Goal: Task Accomplishment & Management: Complete application form

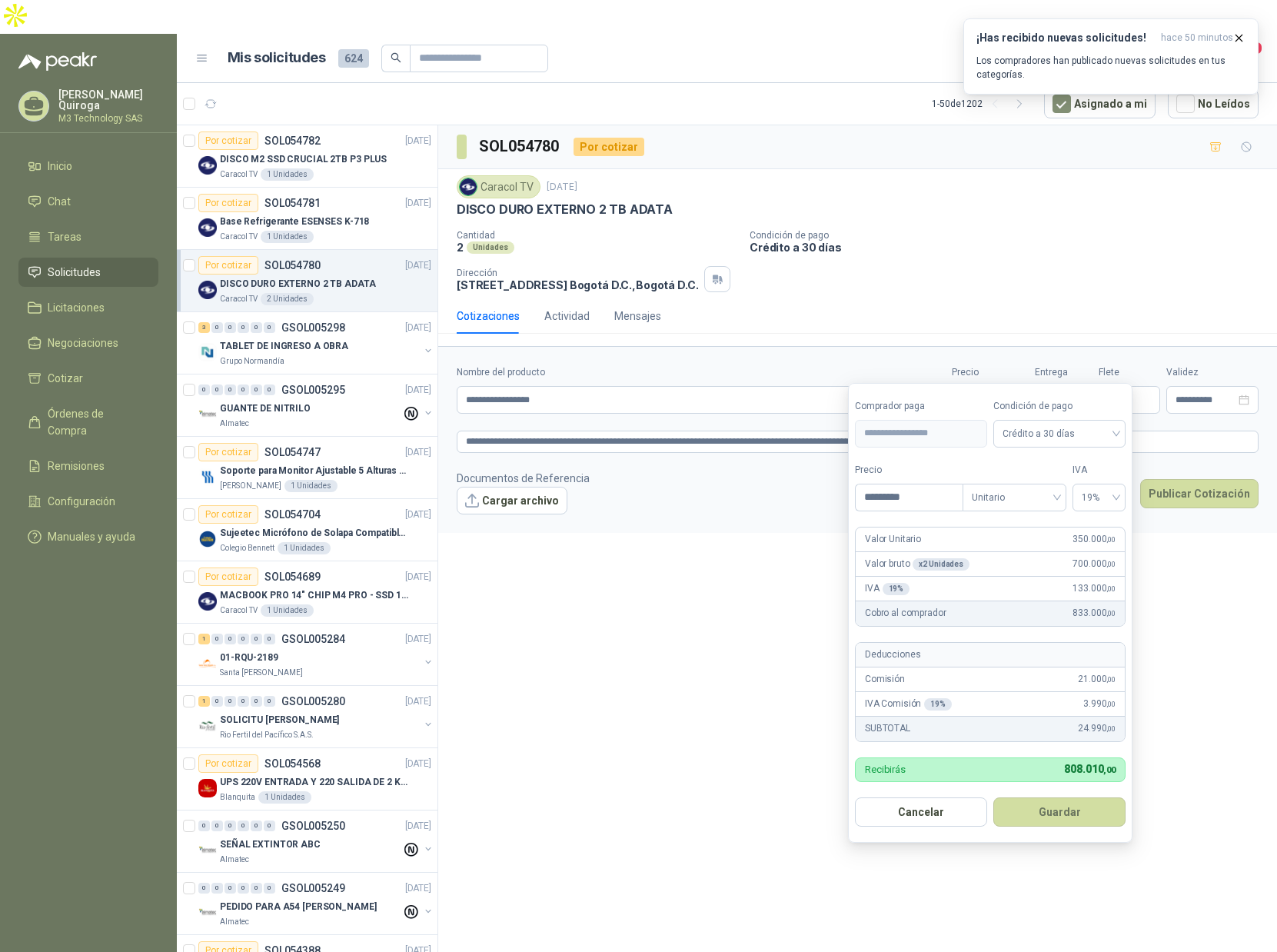
click at [1057, 815] on button "Guardar" at bounding box center [1060, 811] width 133 height 29
click at [1057, 815] on div "**********" at bounding box center [858, 558] width 839 height 866
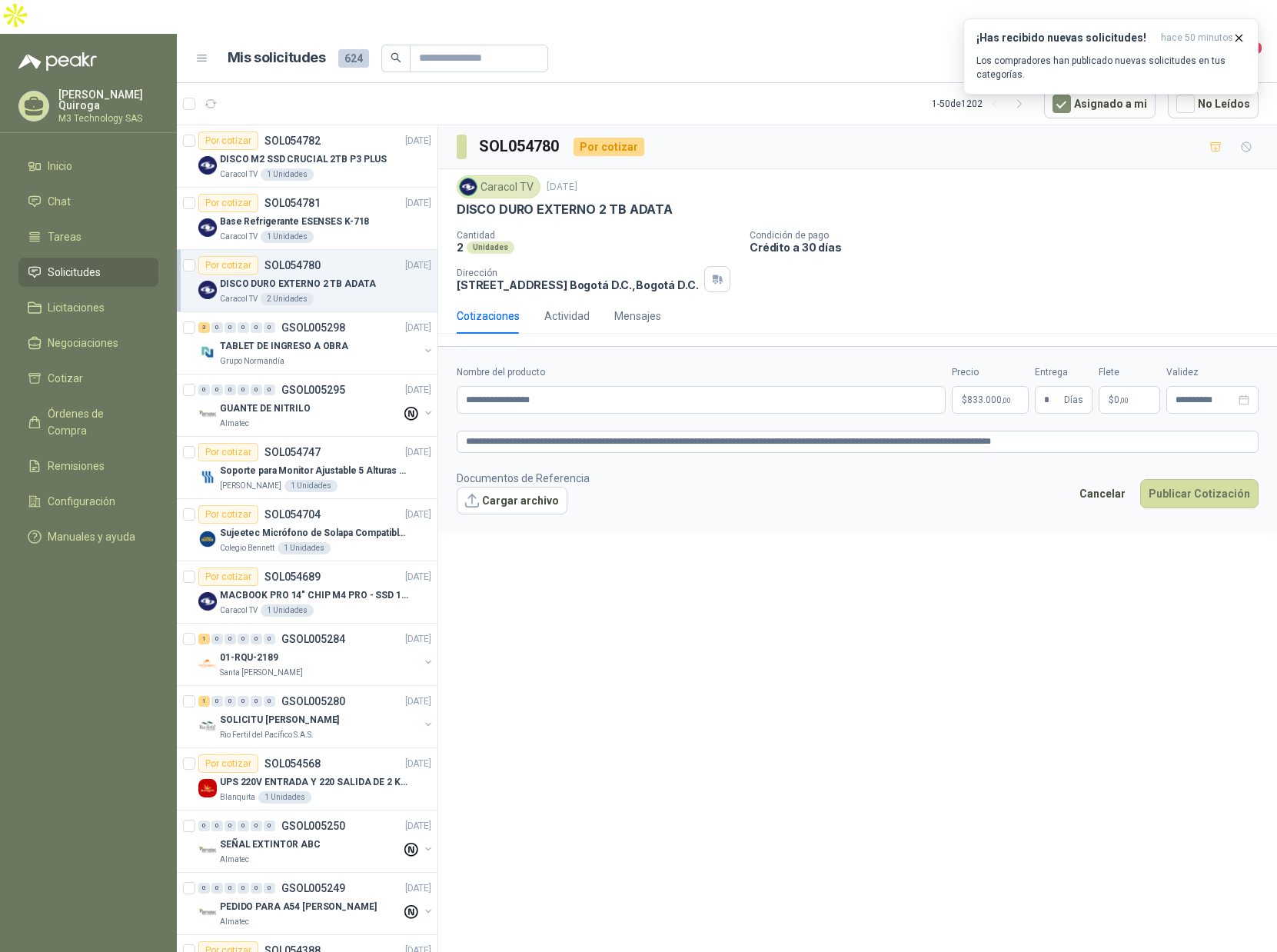
click at [795, 612] on div "**********" at bounding box center [858, 558] width 839 height 866
click at [1178, 479] on button "Publicar Cotización" at bounding box center [1200, 493] width 119 height 29
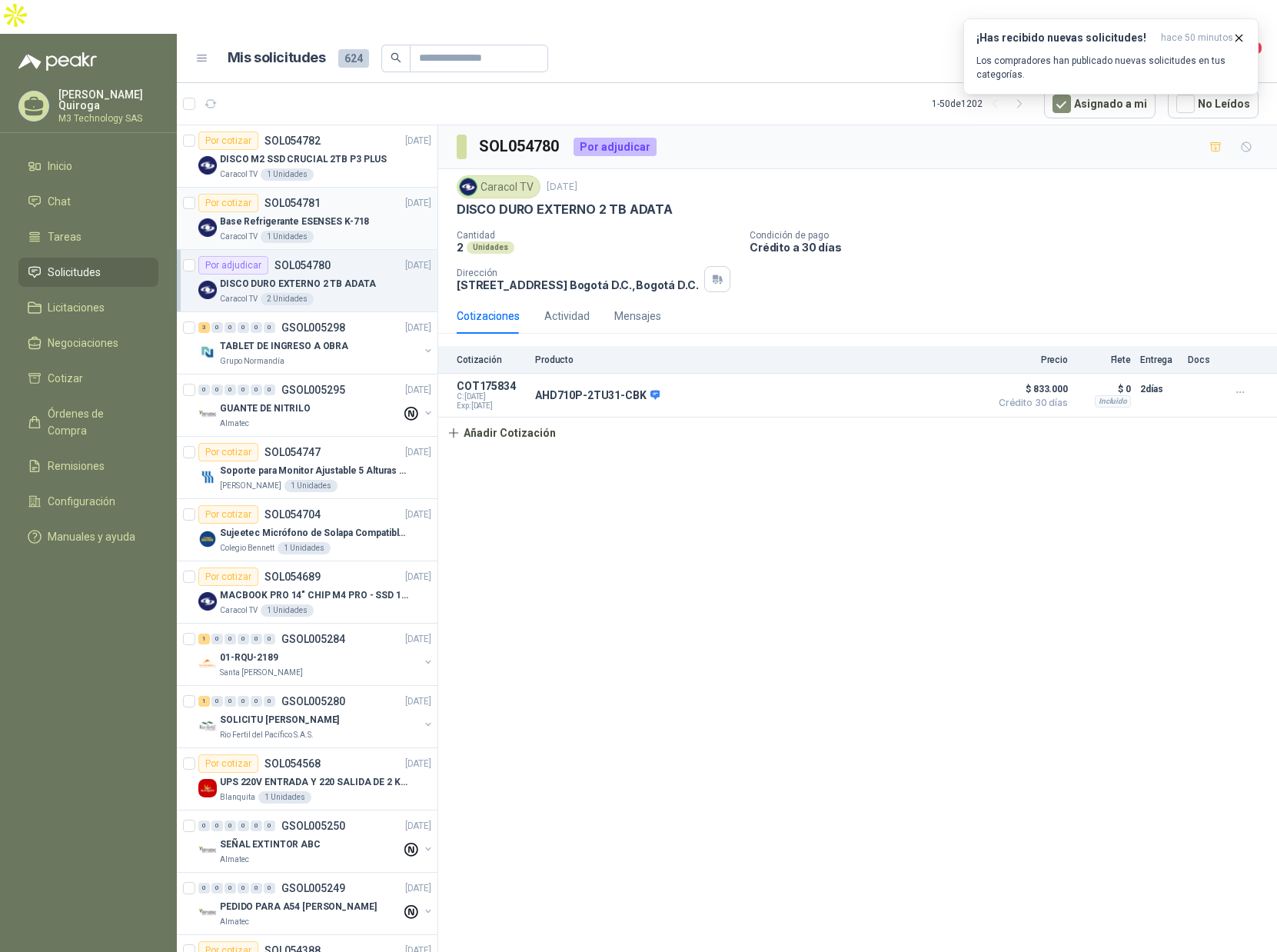
click at [368, 212] on div "Base Refrigerante ESENSES K-718" at bounding box center [326, 222] width 212 height 19
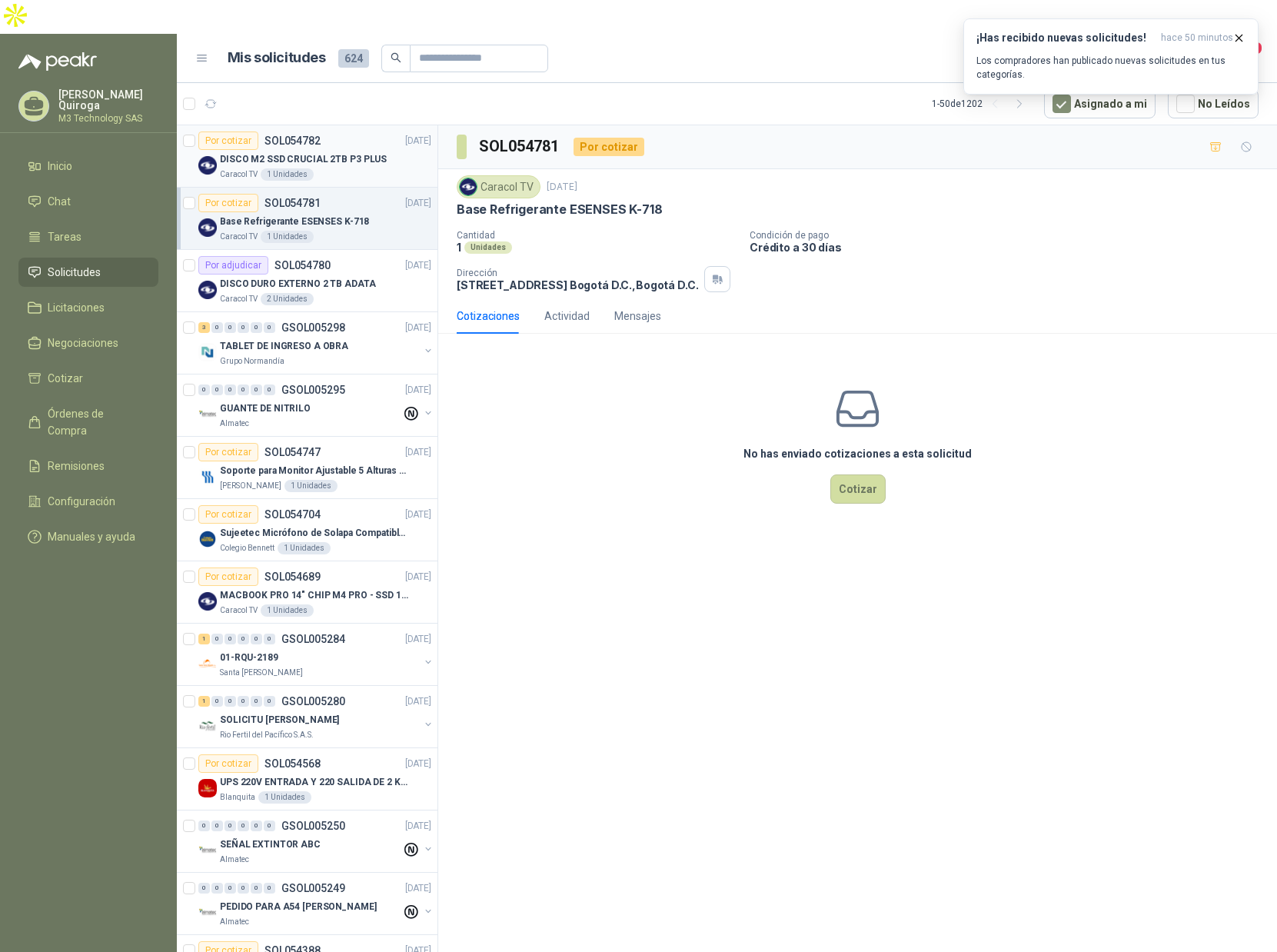
click at [383, 150] on div "DISCO M2 SSD CRUCIAL 2TB P3 PLUS" at bounding box center [326, 160] width 212 height 19
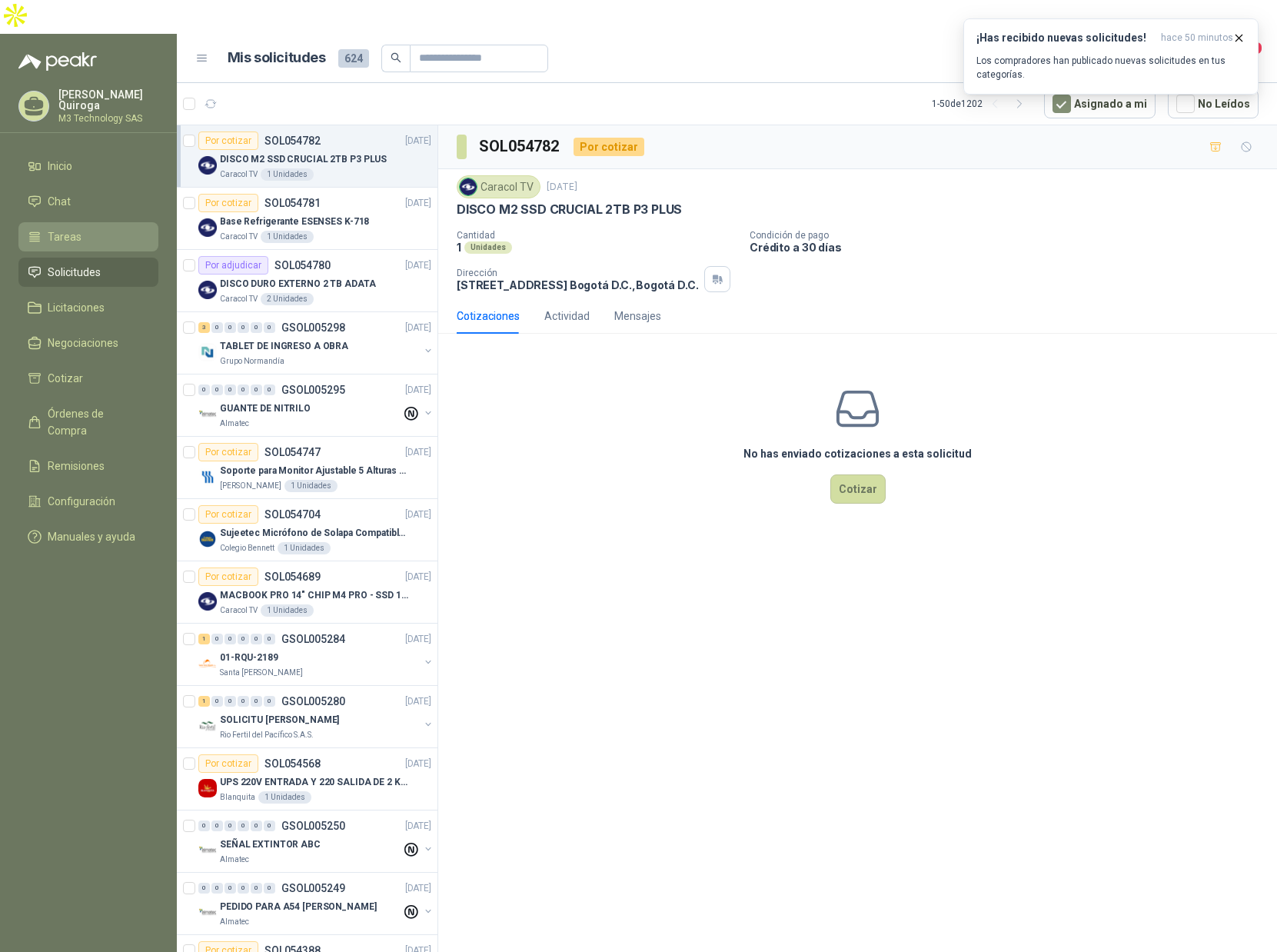
click at [88, 228] on li "Tareas" at bounding box center [88, 237] width 122 height 17
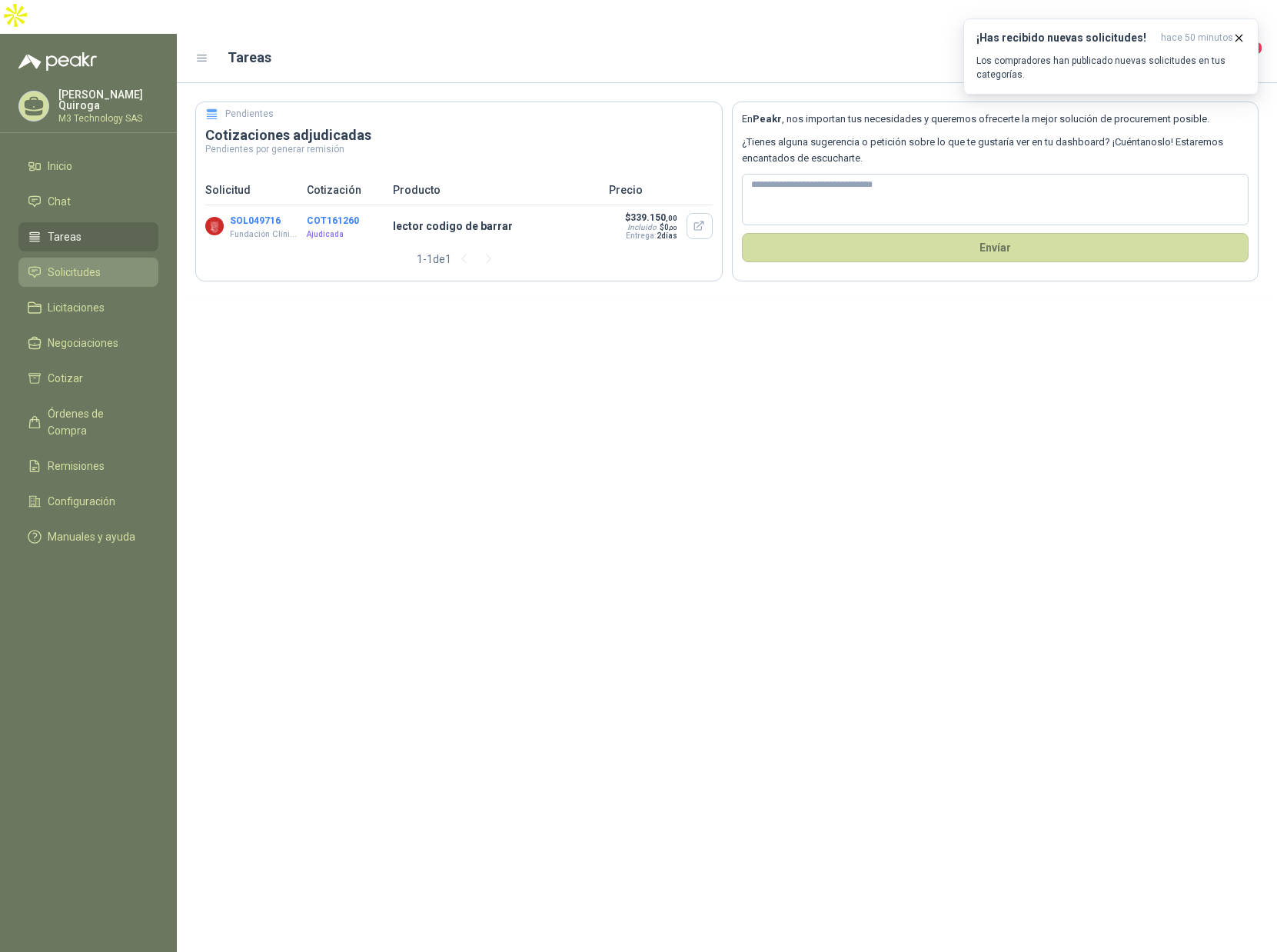
click at [90, 264] on span "Solicitudes" at bounding box center [73, 272] width 53 height 17
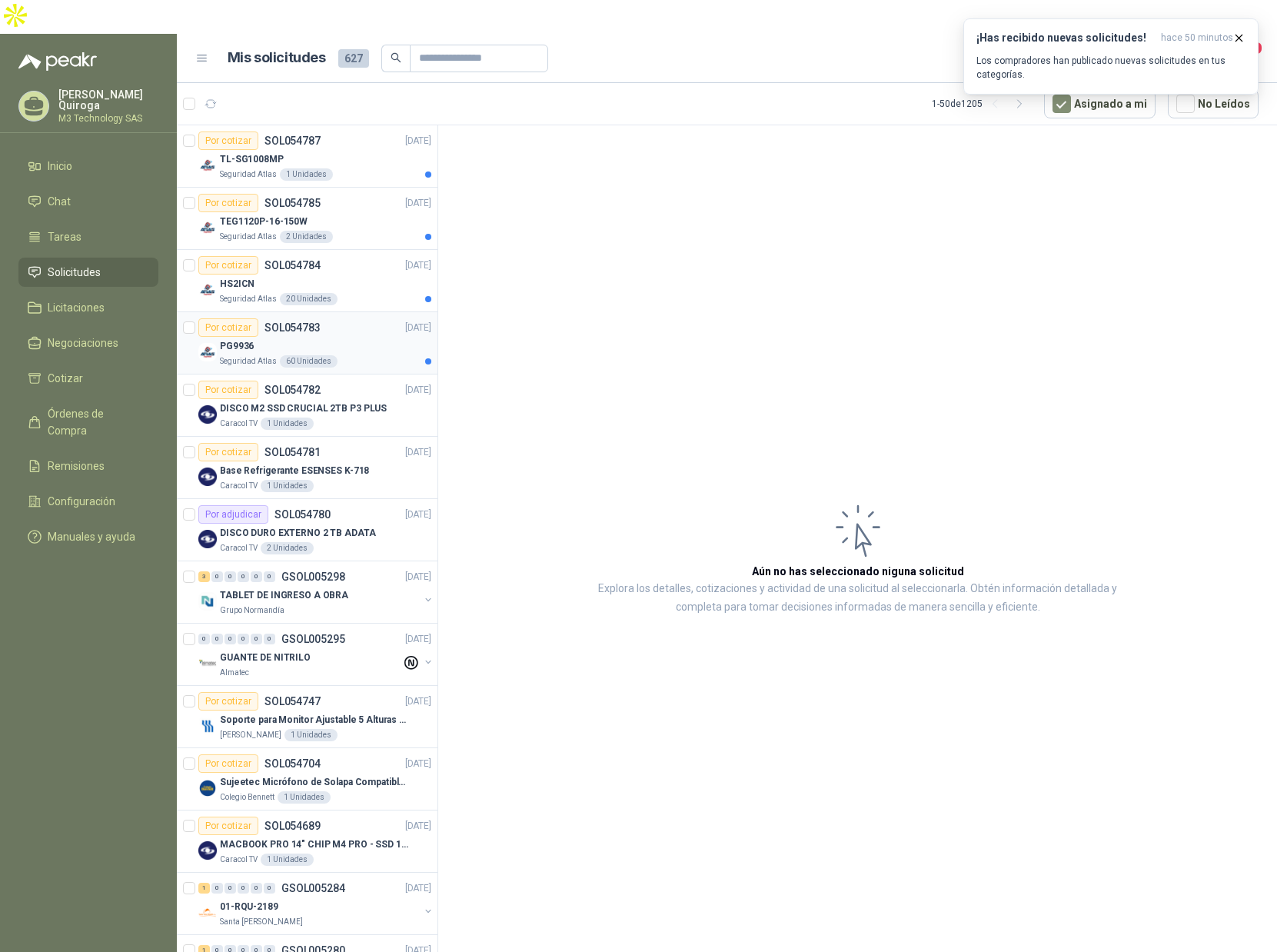
click at [366, 337] on div "PG9936" at bounding box center [326, 346] width 212 height 19
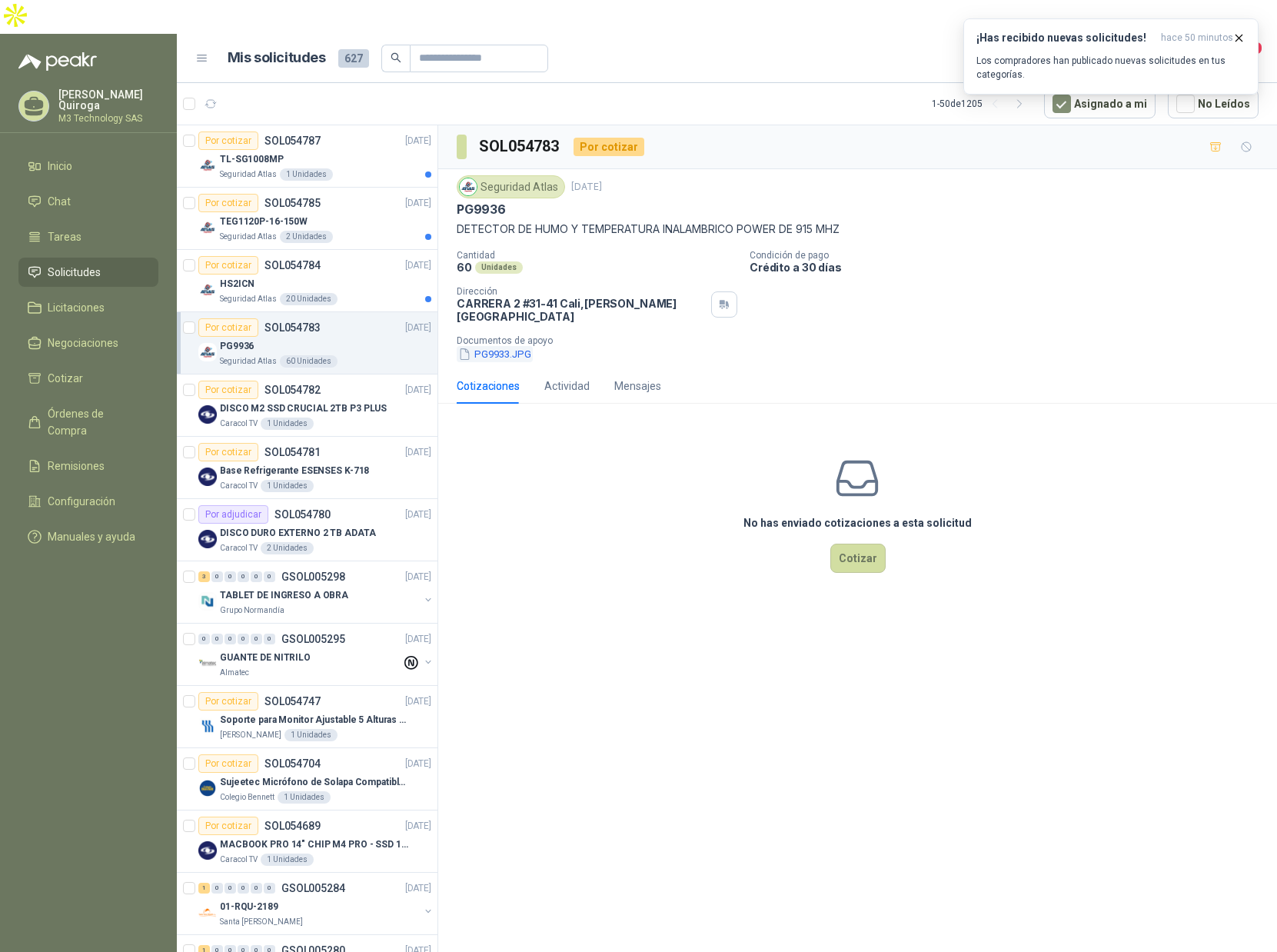
click at [487, 346] on button "PG9933.JPG" at bounding box center [495, 354] width 76 height 16
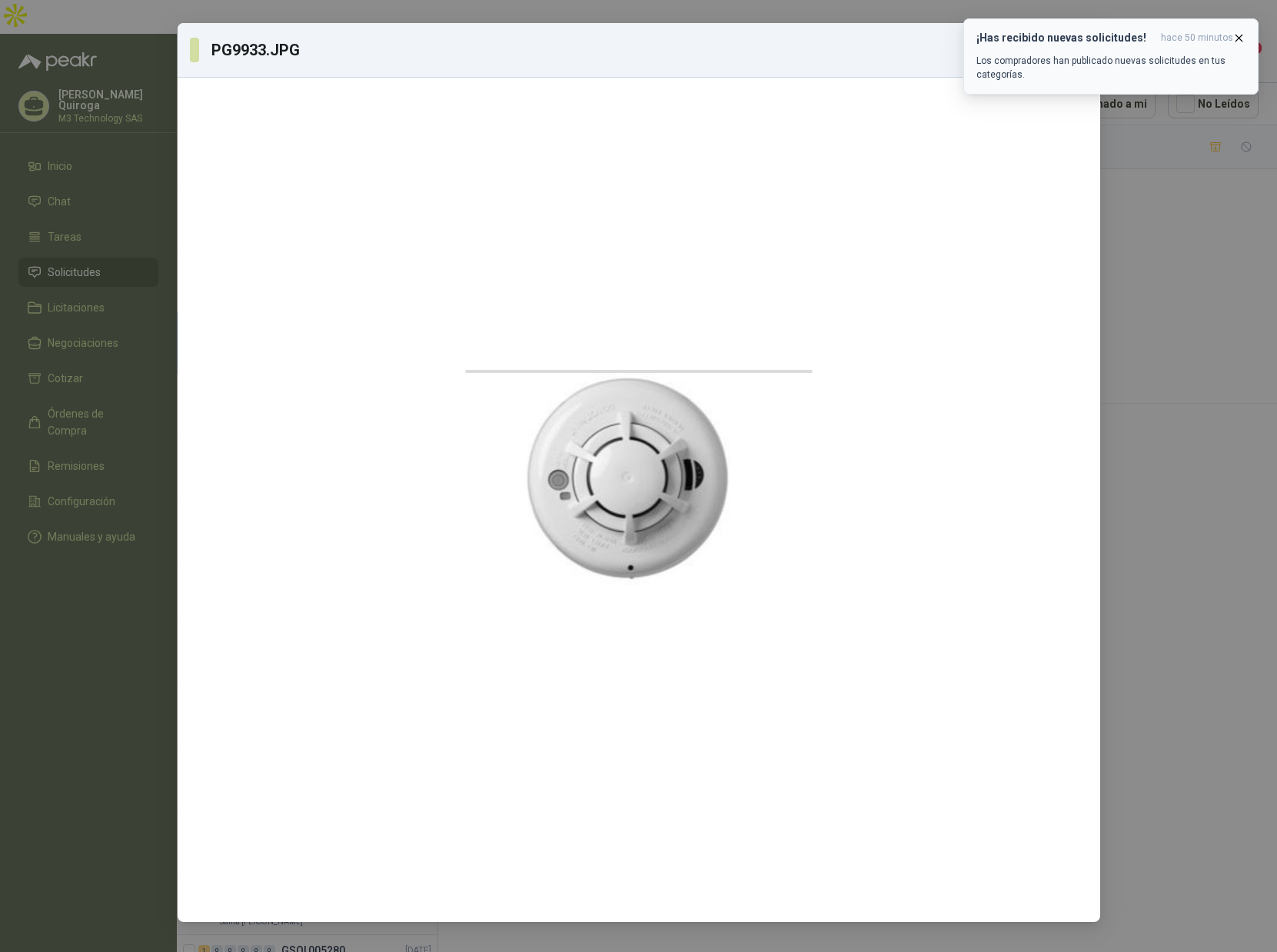
click at [1242, 38] on icon "button" at bounding box center [1239, 38] width 13 height 13
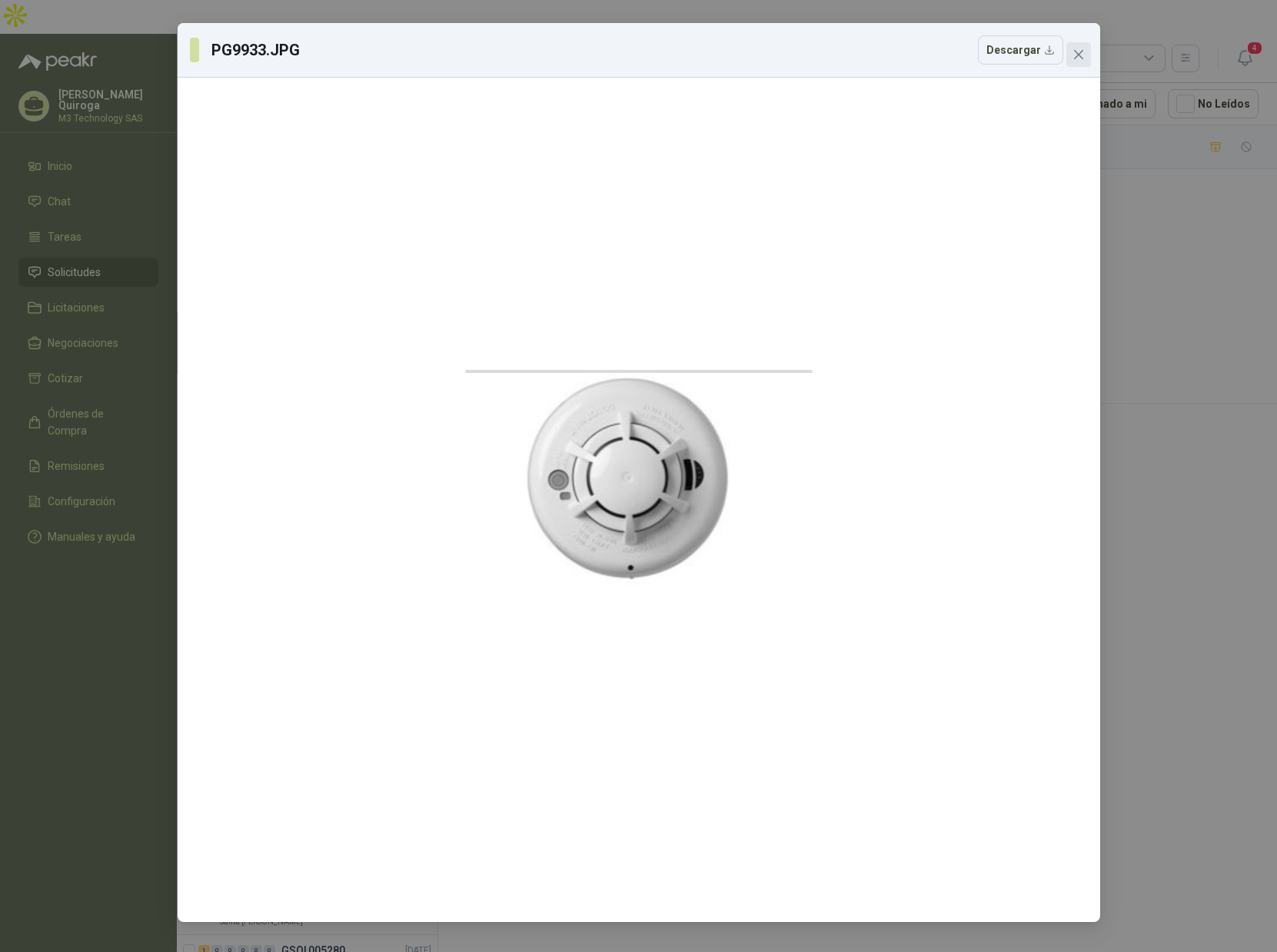
click at [1075, 56] on icon "close" at bounding box center [1078, 54] width 12 height 12
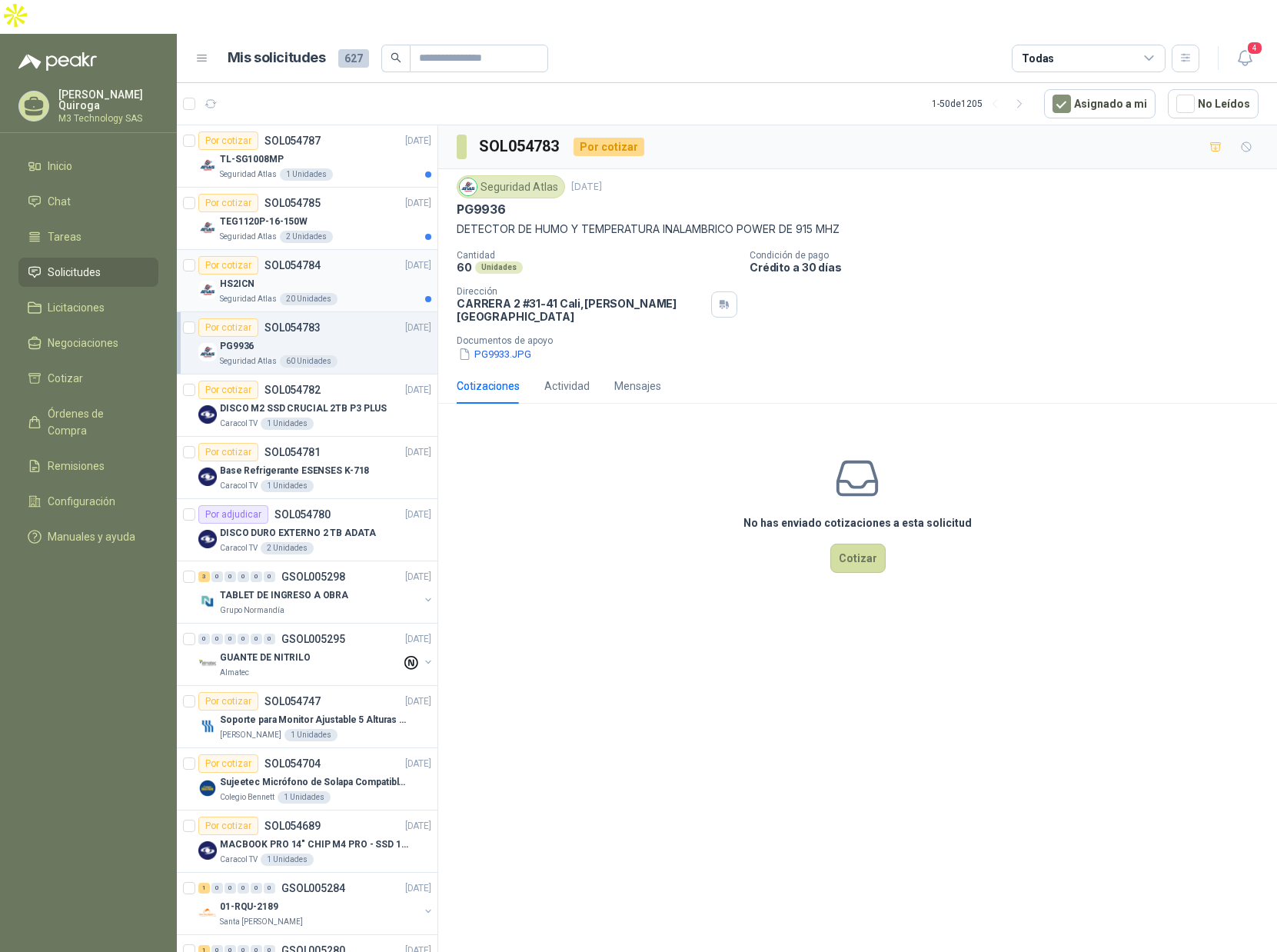
click at [348, 256] on div "Por cotizar SOL054784 [DATE]" at bounding box center [315, 265] width 233 height 19
click at [489, 346] on button "teclado.JPG" at bounding box center [494, 354] width 75 height 16
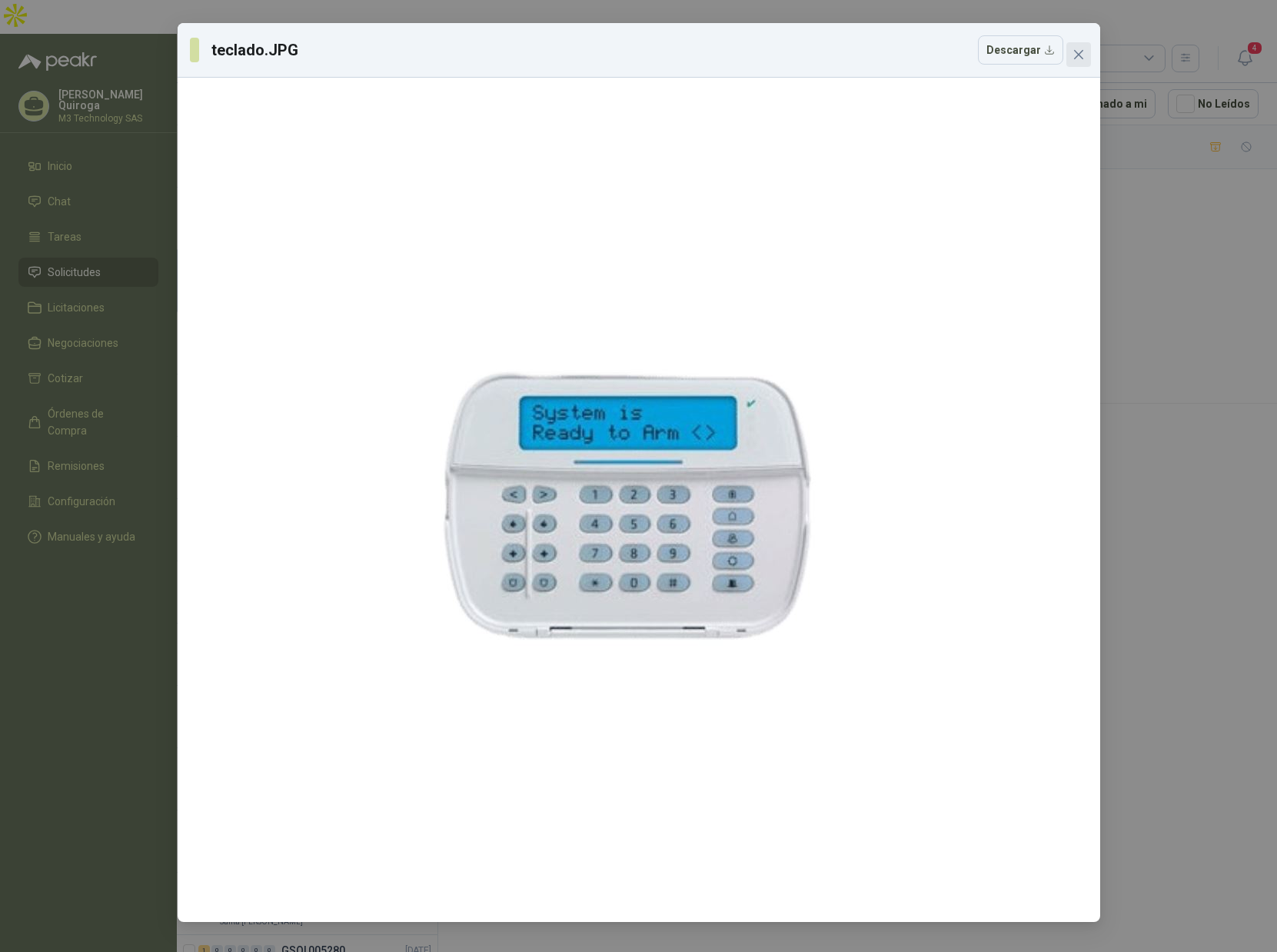
click at [1073, 56] on icon "close" at bounding box center [1078, 54] width 12 height 12
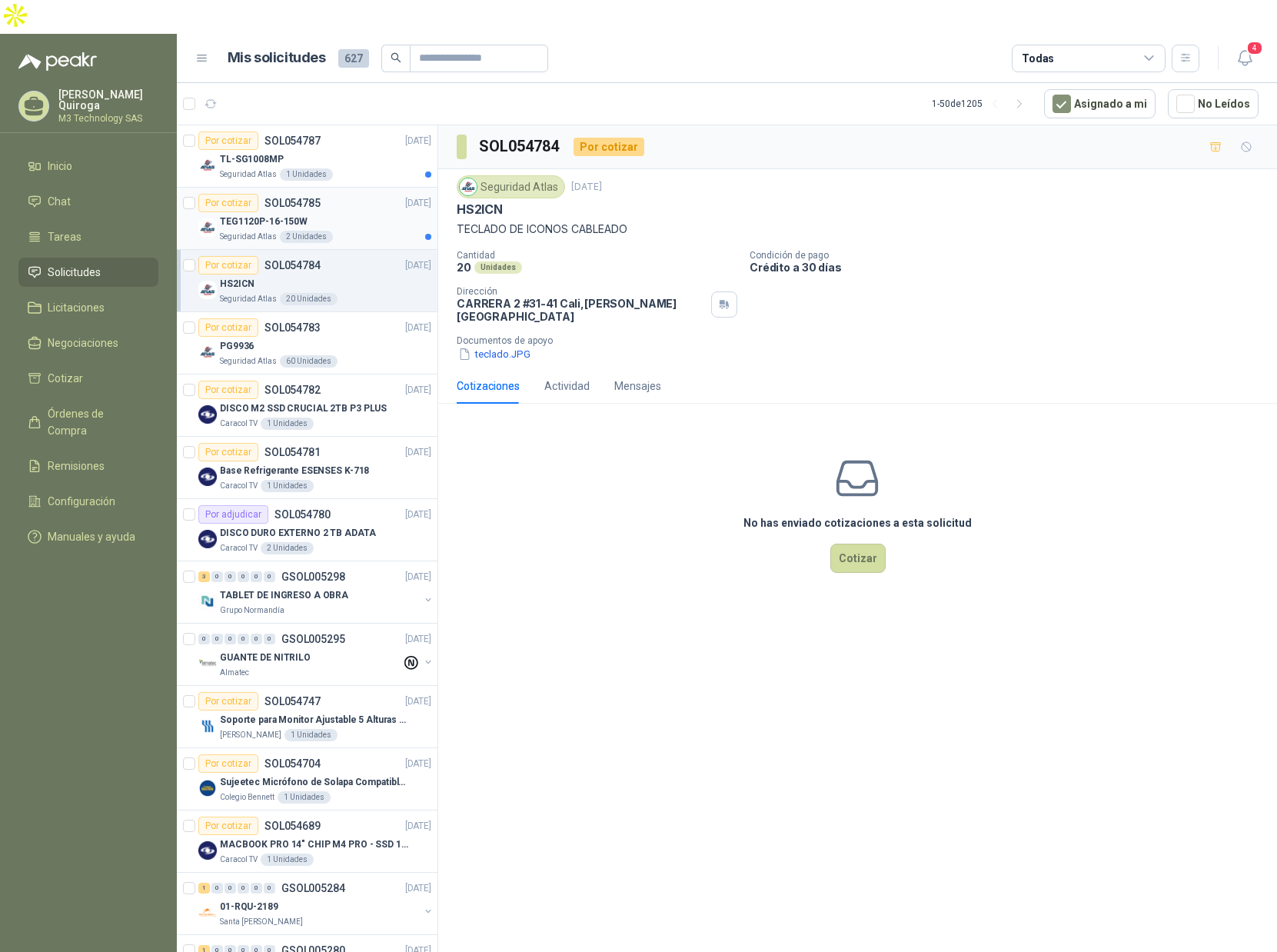
click at [353, 212] on div "TEG1120P-16-150W" at bounding box center [326, 222] width 212 height 19
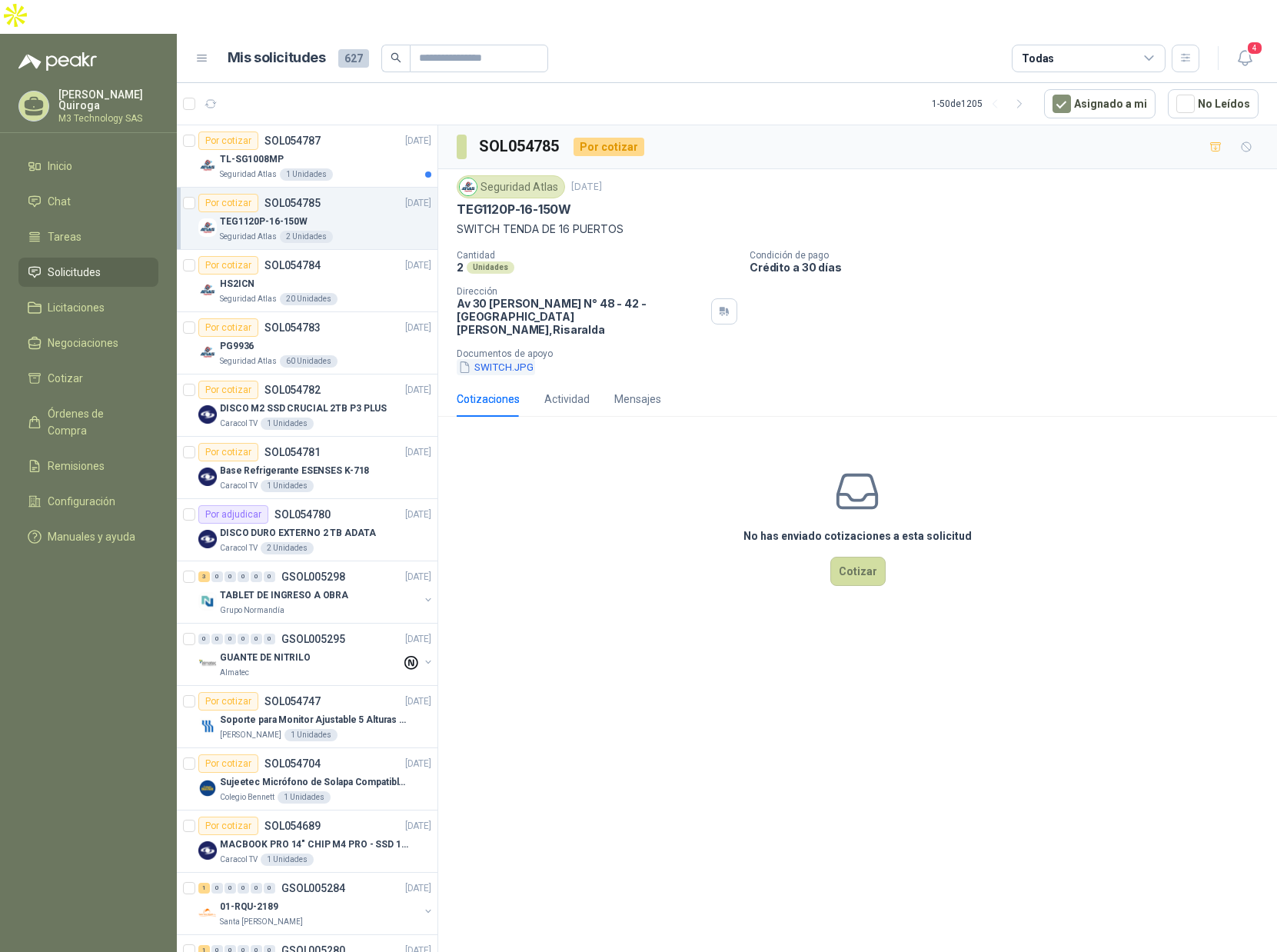
click at [504, 359] on button "SWITCH.JPG" at bounding box center [496, 367] width 79 height 16
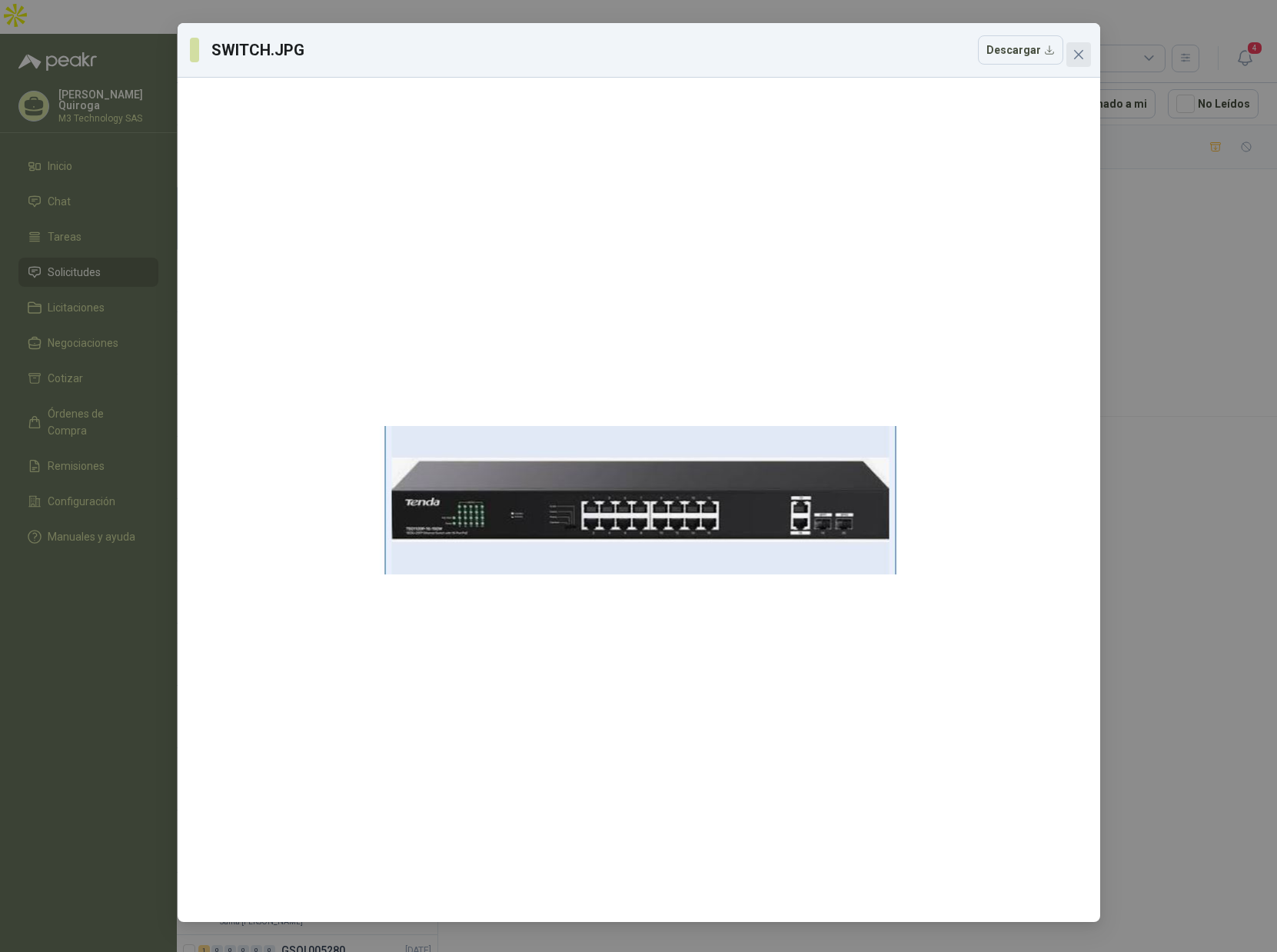
click at [1081, 56] on icon "close" at bounding box center [1078, 54] width 12 height 12
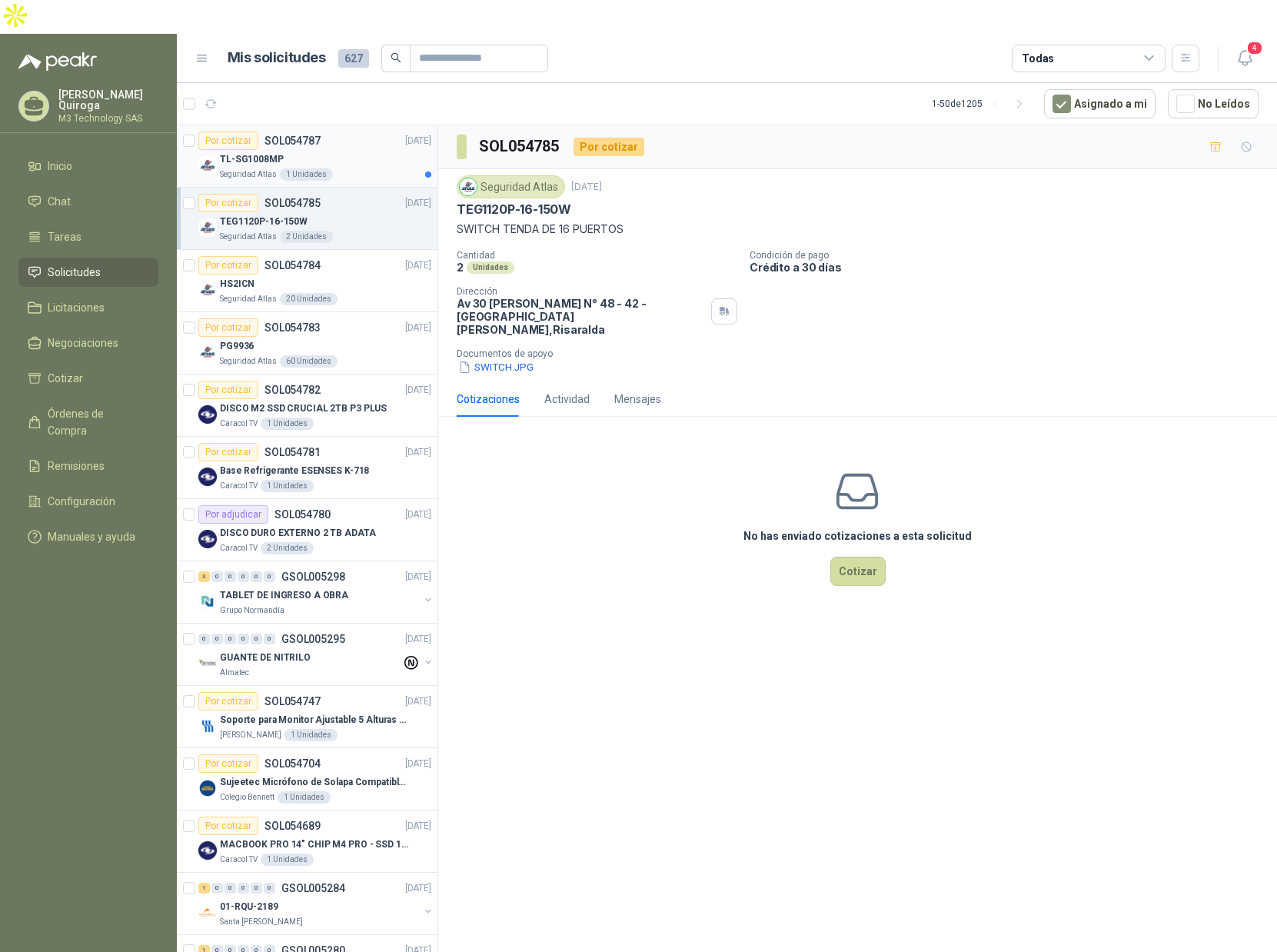
click at [386, 150] on div "TL-SG1008MP" at bounding box center [326, 160] width 212 height 19
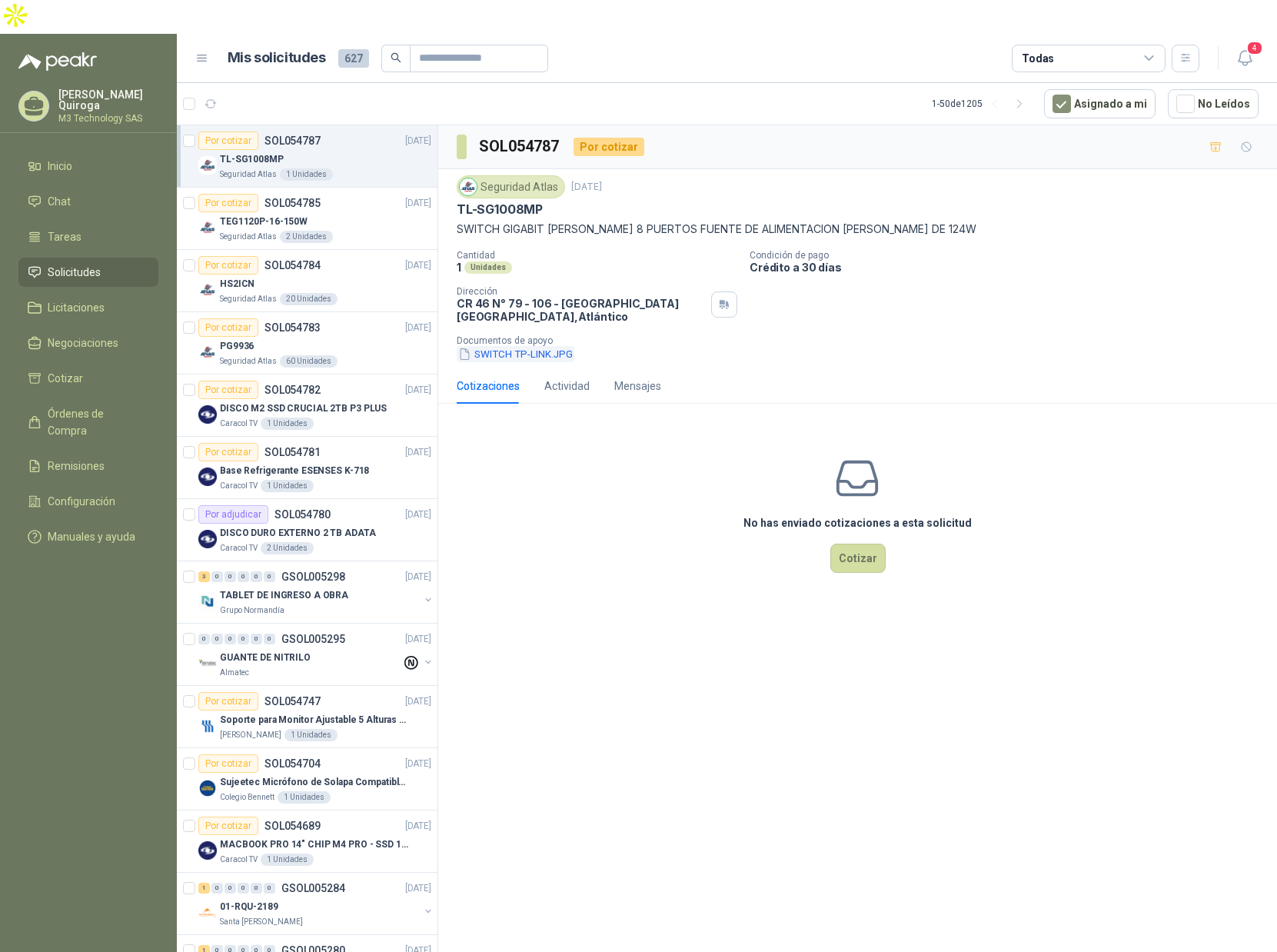
click at [512, 346] on button "SWITCH TP-LINK.JPG" at bounding box center [515, 354] width 118 height 16
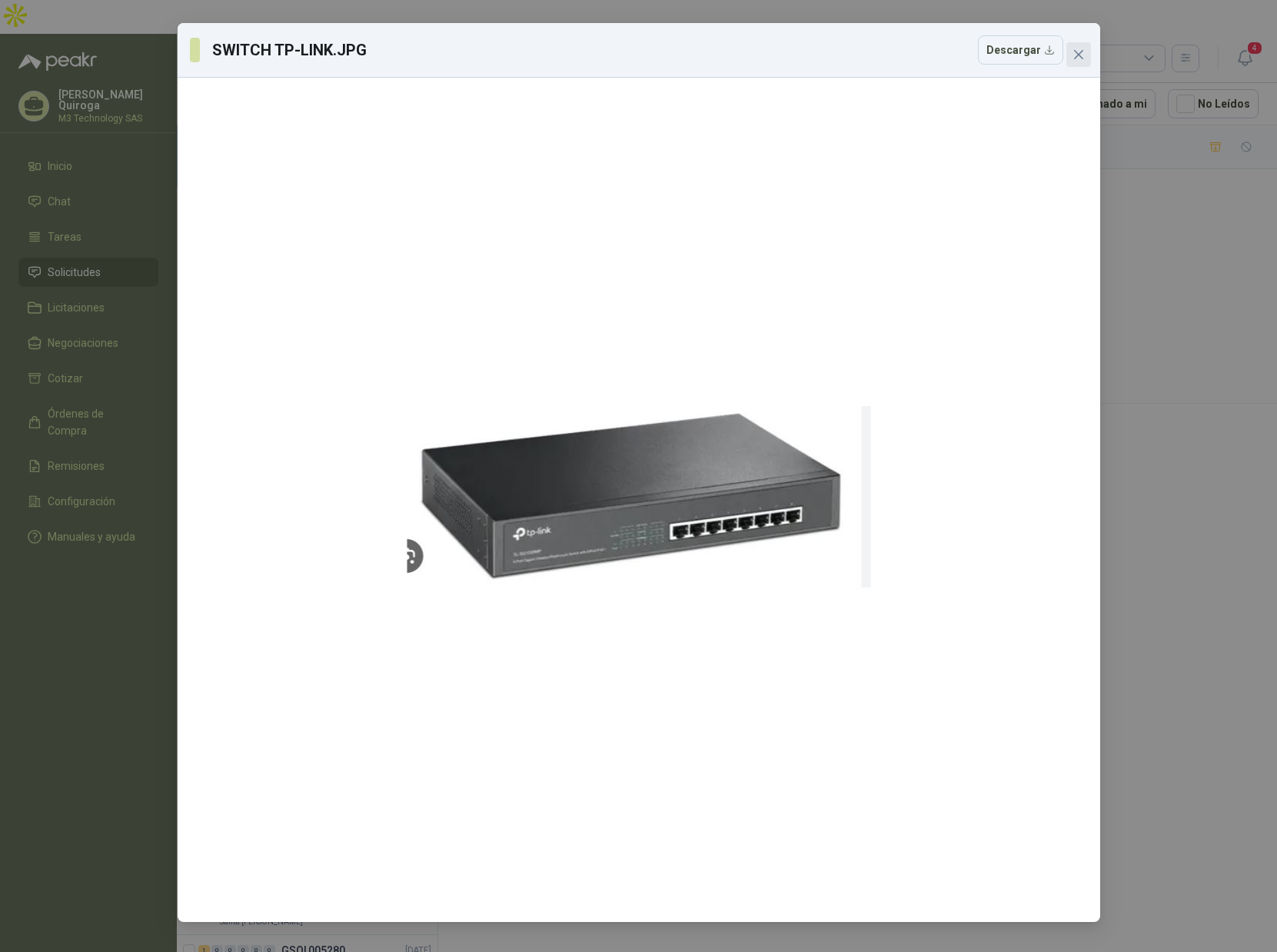
click at [1079, 57] on icon "close" at bounding box center [1078, 54] width 12 height 12
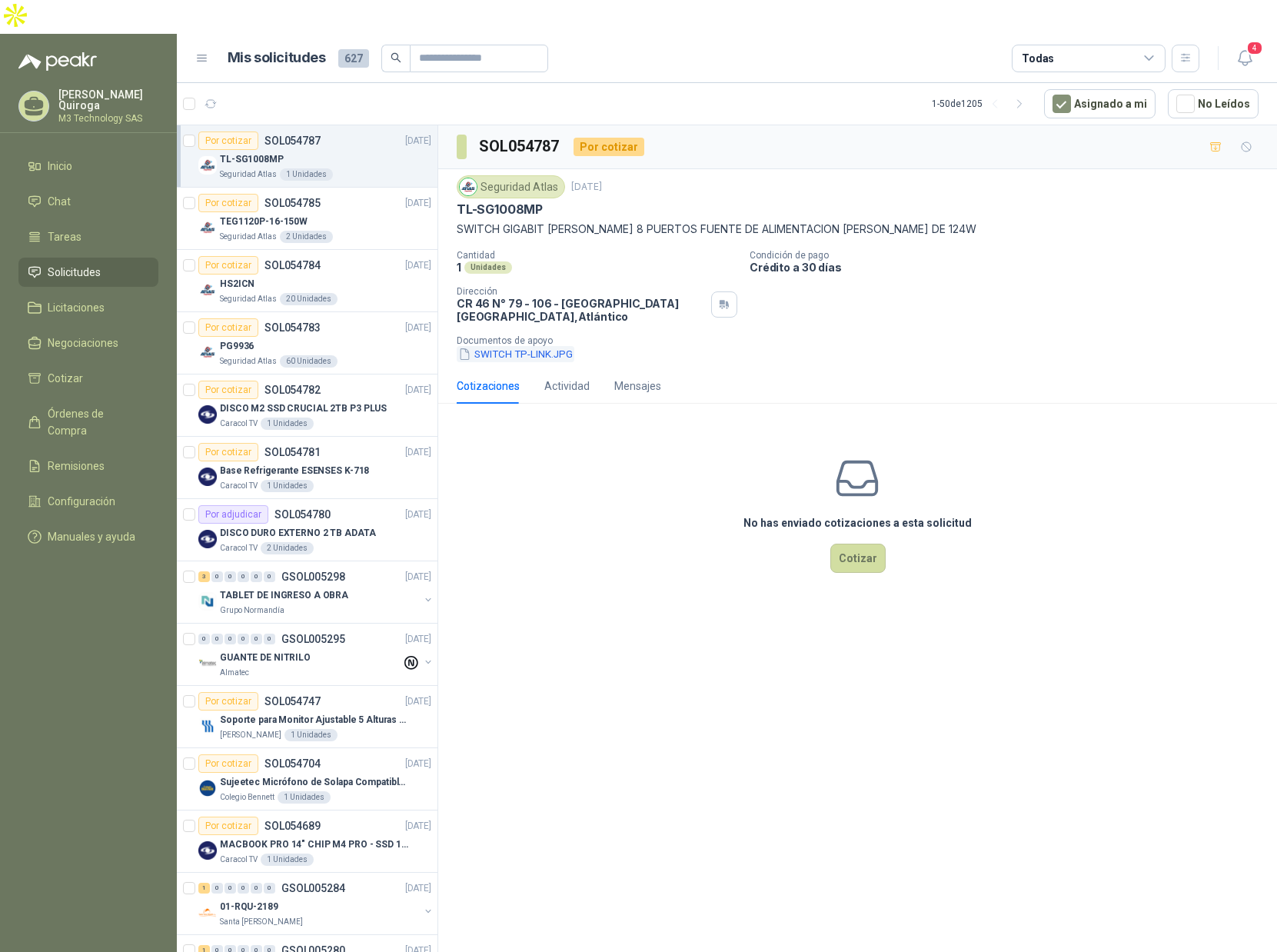
click at [522, 346] on button "SWITCH TP-LINK.JPG" at bounding box center [515, 354] width 118 height 16
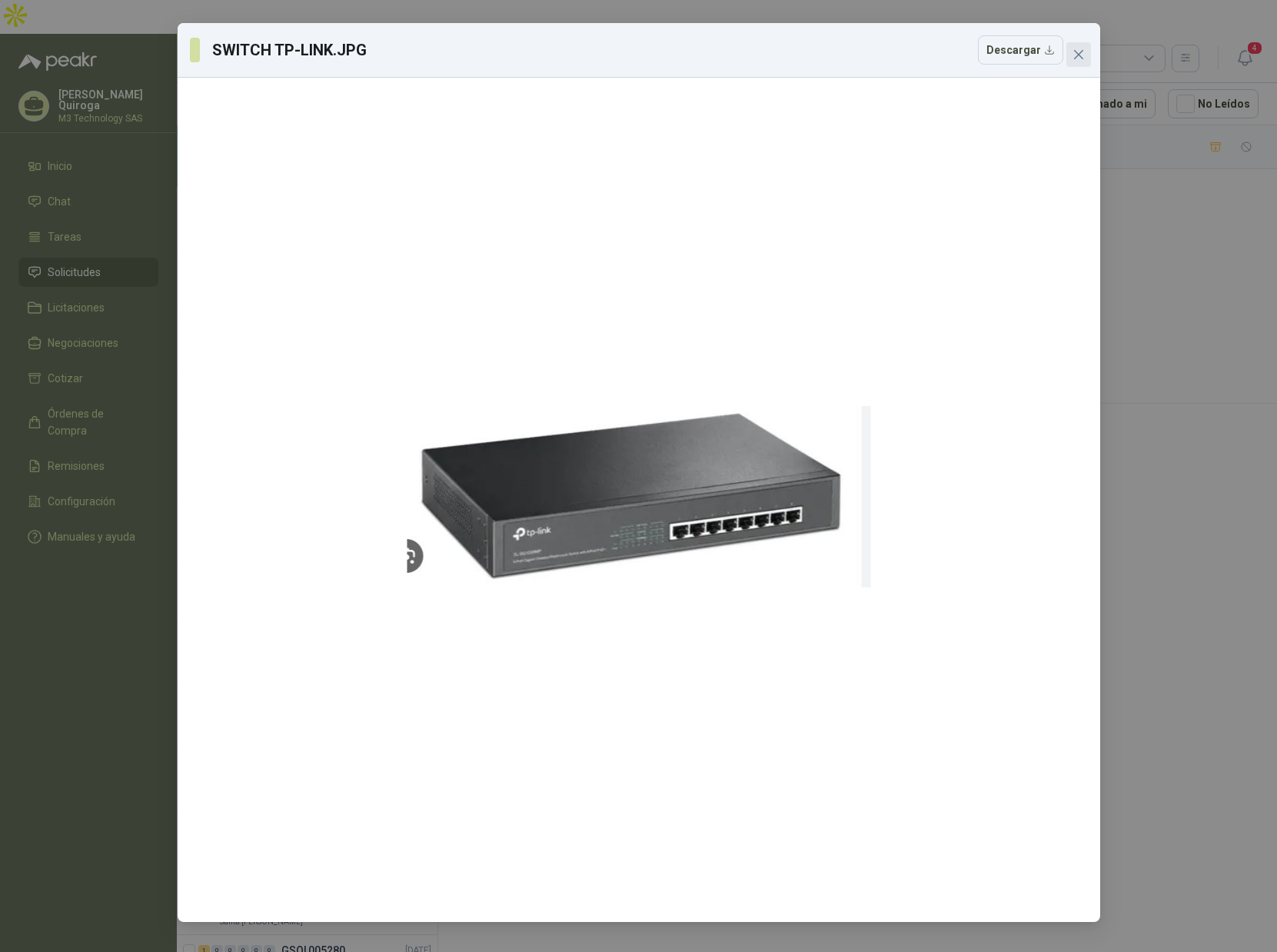
click at [1079, 54] on icon "close" at bounding box center [1078, 55] width 9 height 9
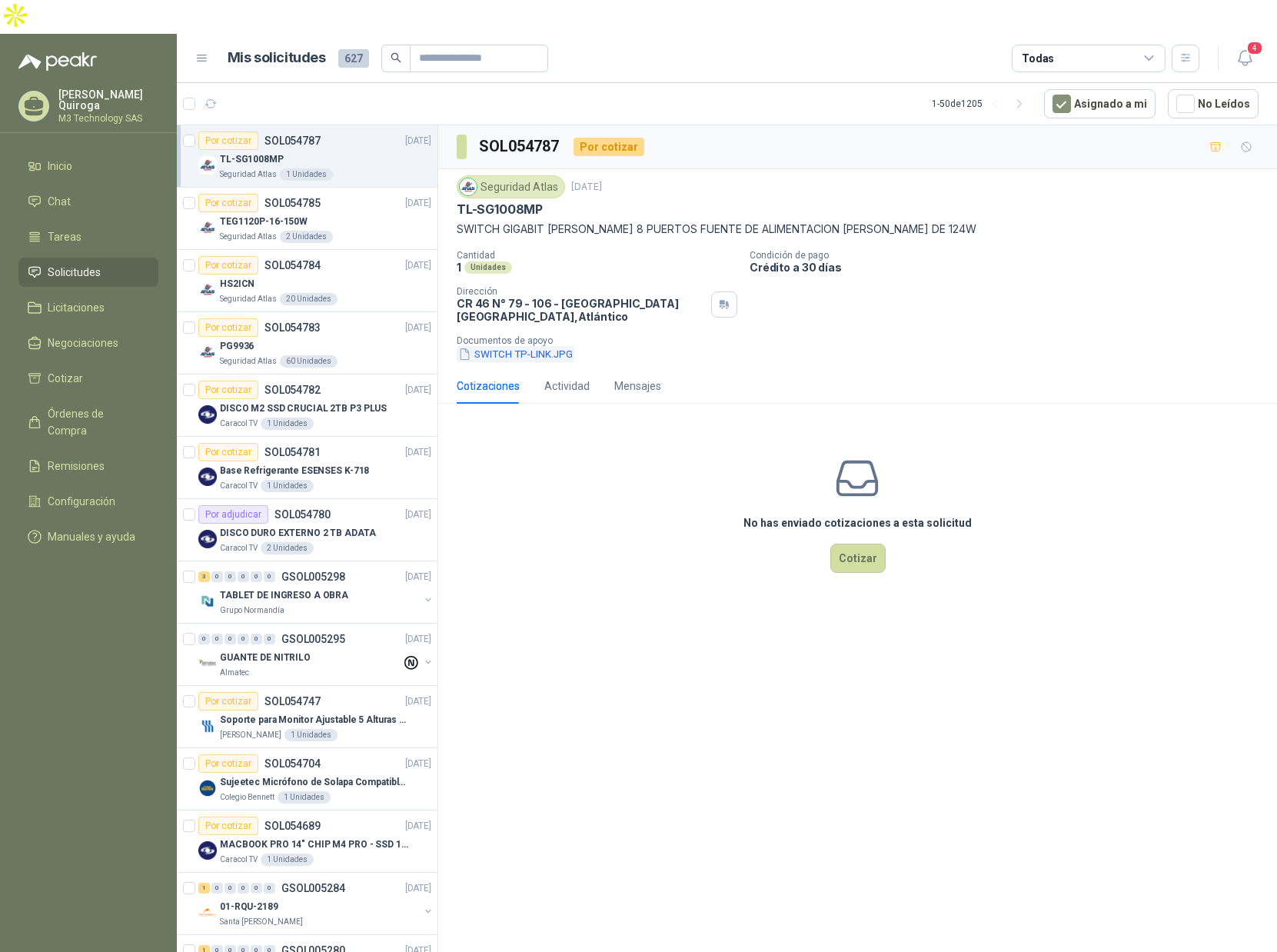
click at [505, 346] on button "SWITCH TP-LINK.JPG" at bounding box center [515, 354] width 118 height 16
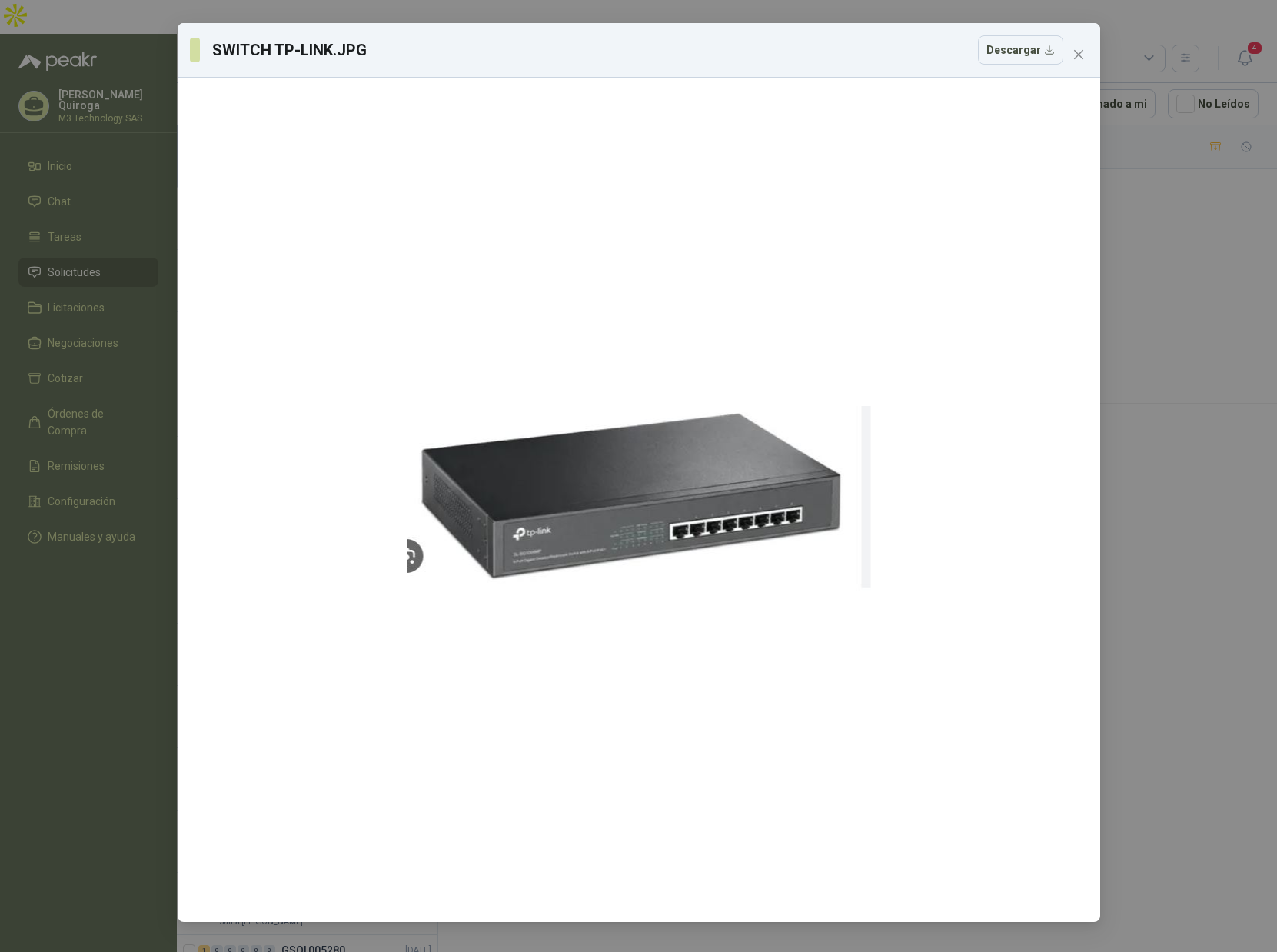
click at [1079, 63] on button "Close" at bounding box center [1078, 55] width 25 height 25
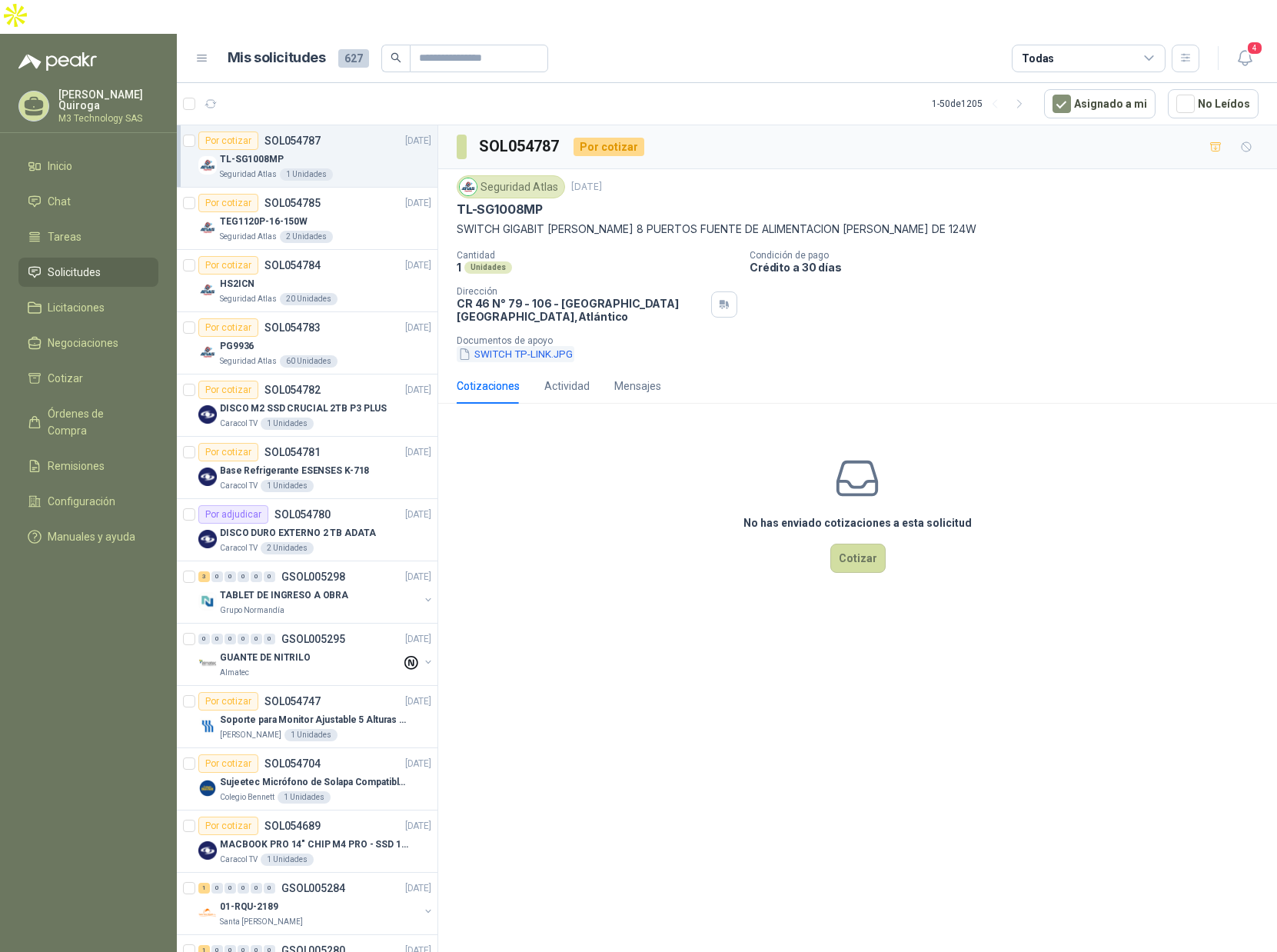
click at [522, 346] on button "SWITCH TP-LINK.JPG" at bounding box center [515, 354] width 118 height 16
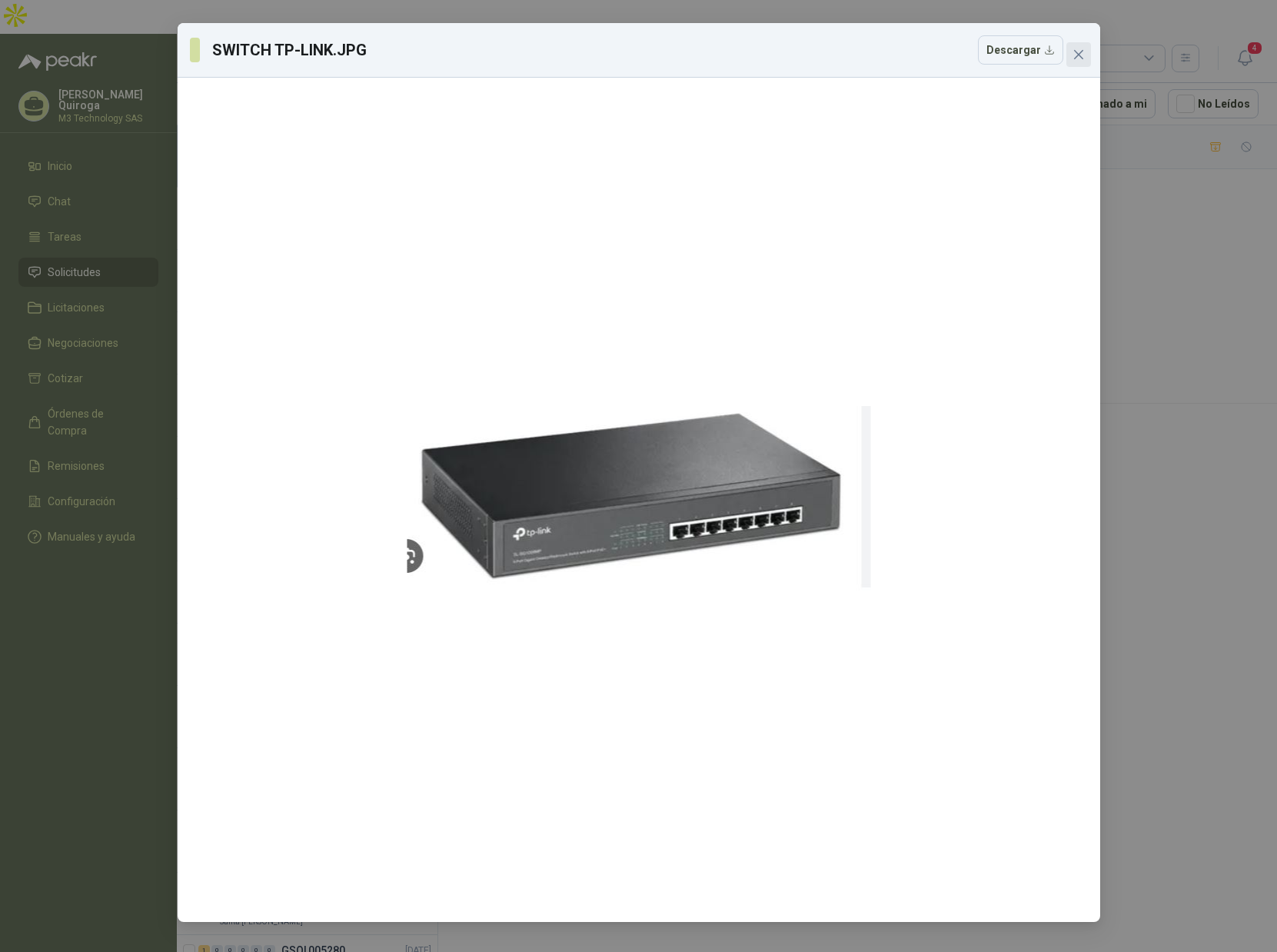
click at [1082, 52] on icon "close" at bounding box center [1078, 54] width 12 height 12
click at [1082, 52] on div "SWITCH TP-LINK.JPG Descargar" at bounding box center [638, 476] width 1277 height 952
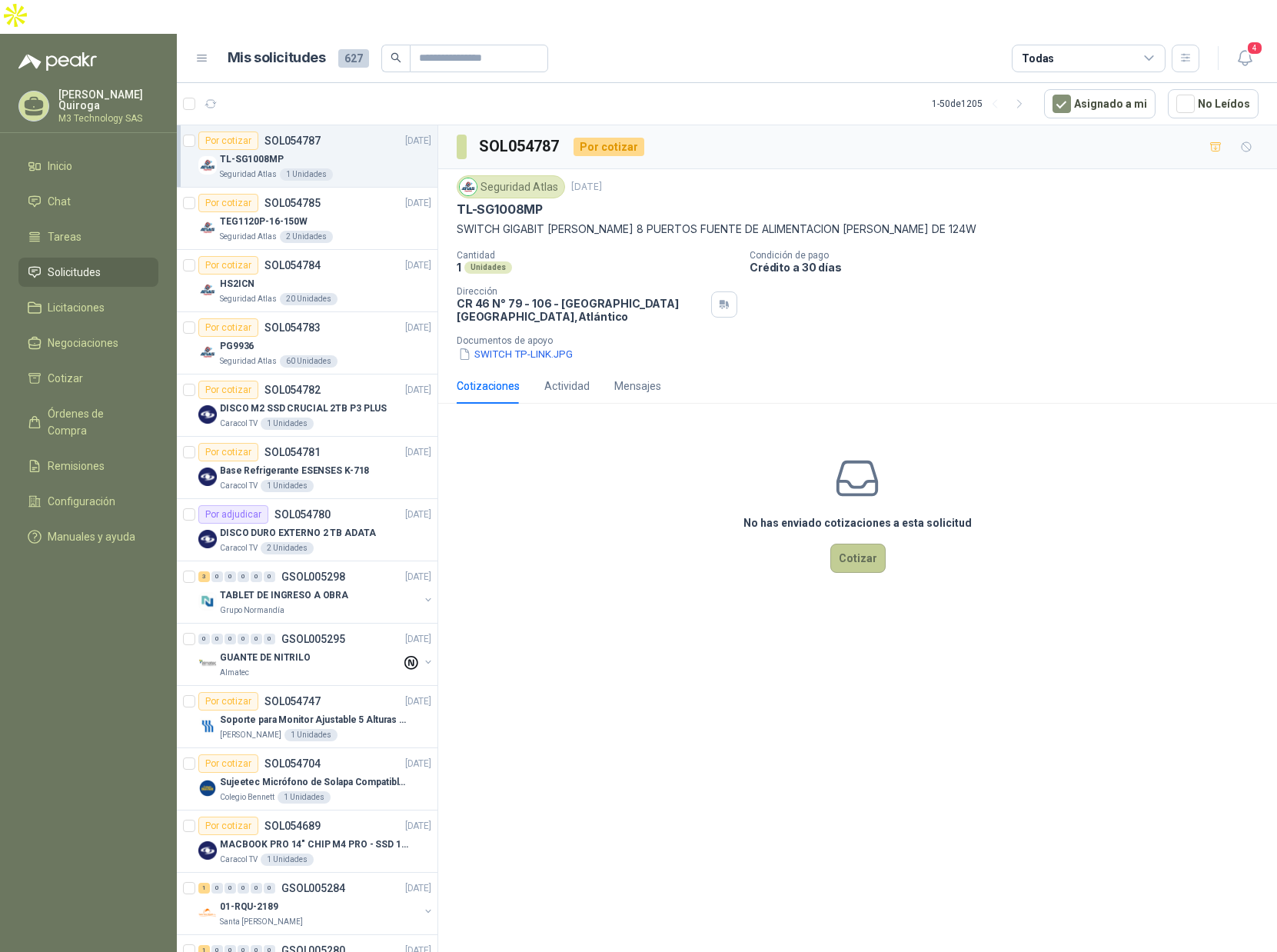
click at [869, 544] on button "Cotizar" at bounding box center [858, 558] width 56 height 29
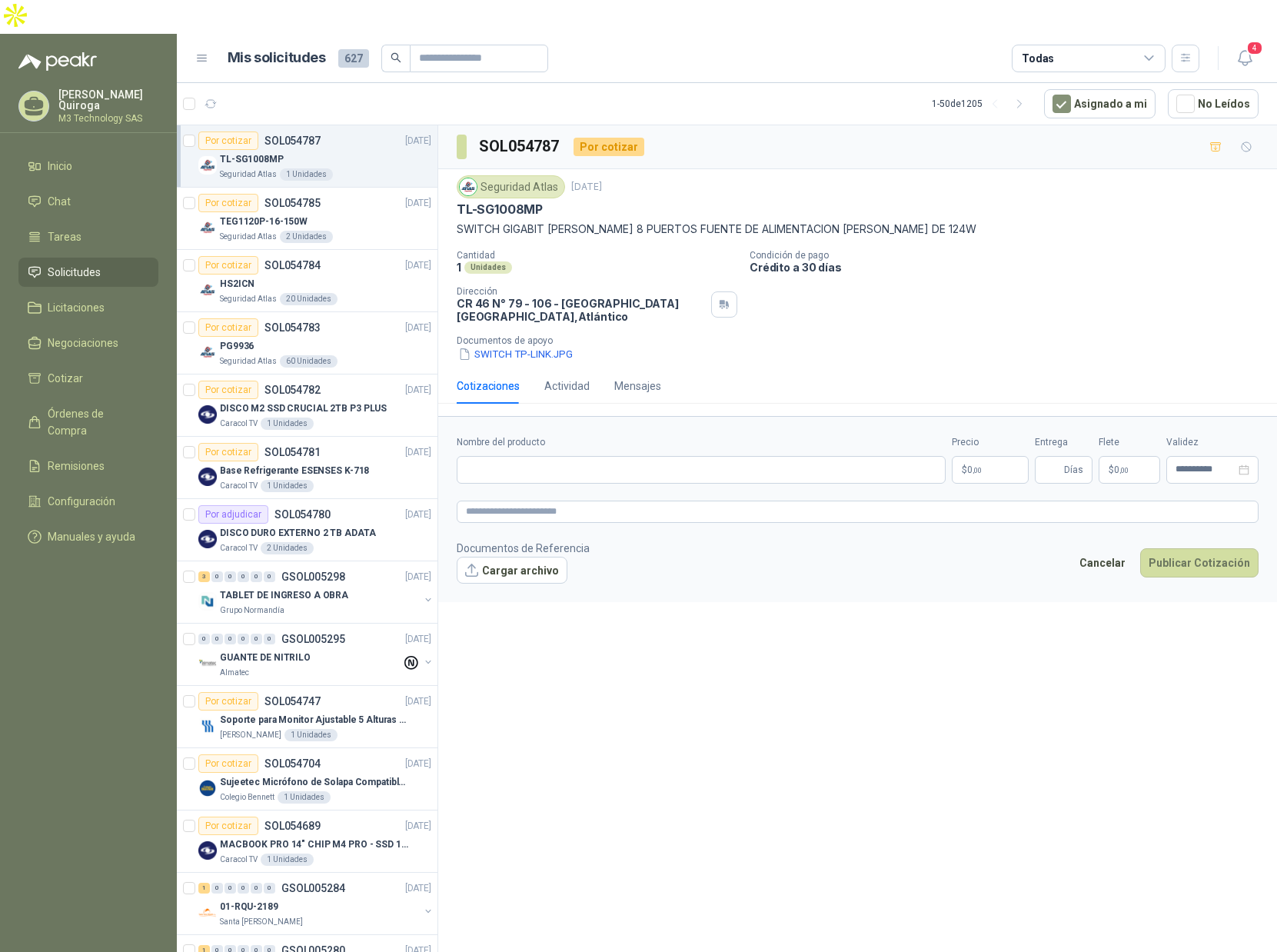
click at [1000, 456] on p "$ 0 ,00" at bounding box center [990, 470] width 77 height 28
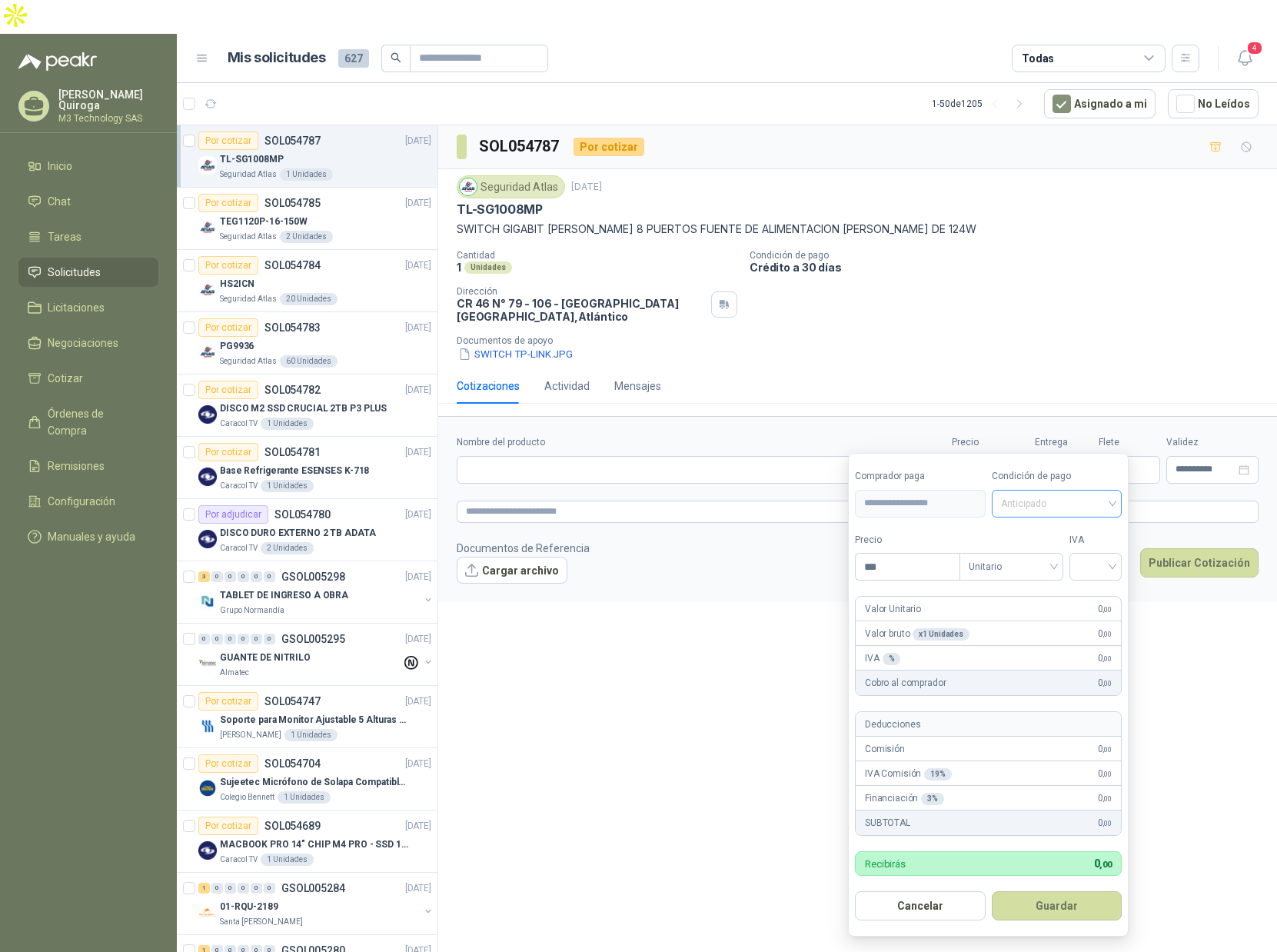
click at [1118, 507] on div "Anticipado" at bounding box center [1057, 504] width 131 height 28
click at [1077, 560] on div "Crédito a 30 días" at bounding box center [1060, 560] width 108 height 17
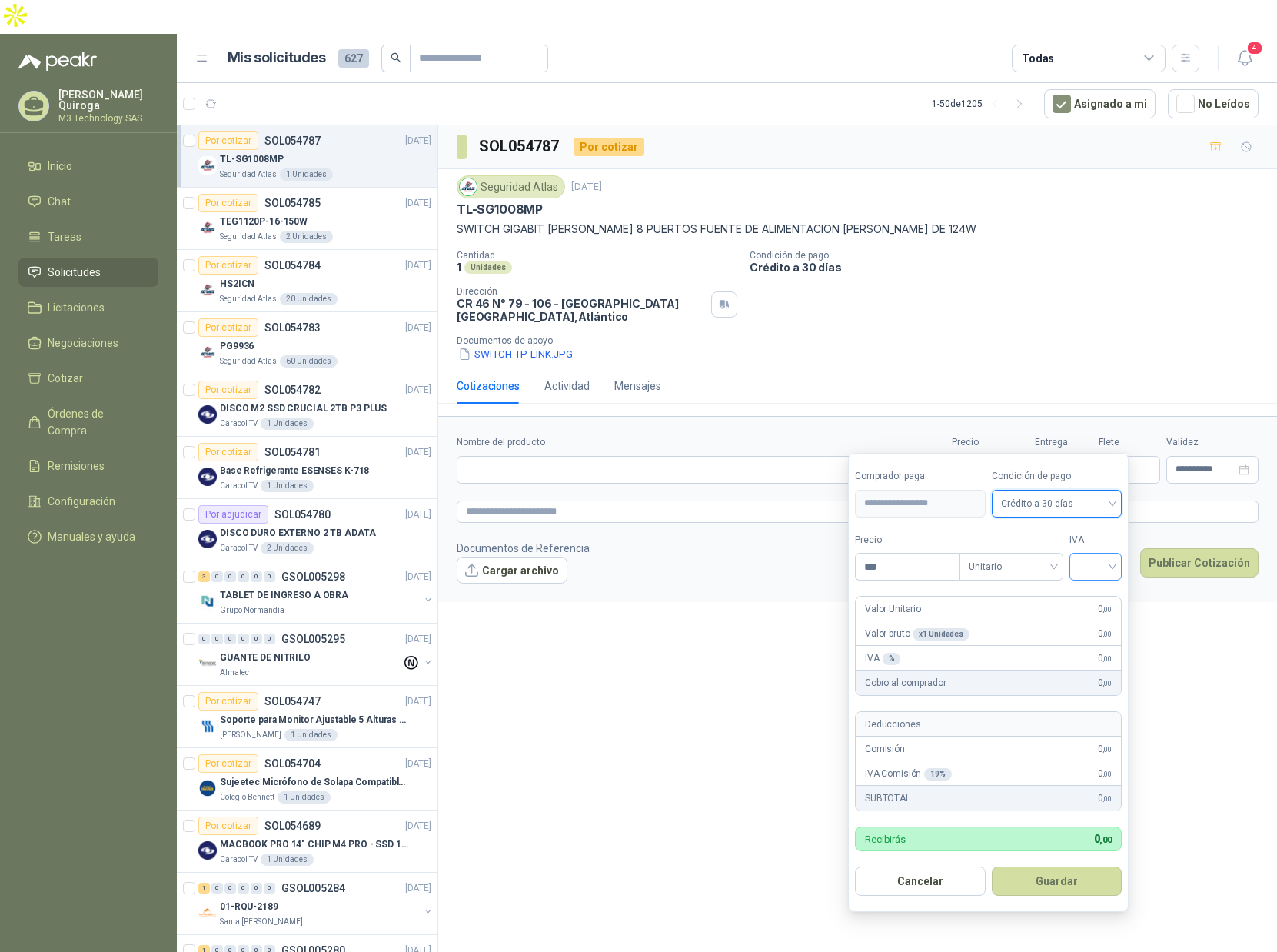
click at [1118, 566] on div at bounding box center [1096, 567] width 52 height 28
click at [1102, 598] on div "19%" at bounding box center [1099, 598] width 29 height 17
click at [895, 564] on input "***" at bounding box center [909, 567] width 107 height 26
type input "*********"
click at [1058, 883] on button "Guardar" at bounding box center [1060, 881] width 133 height 29
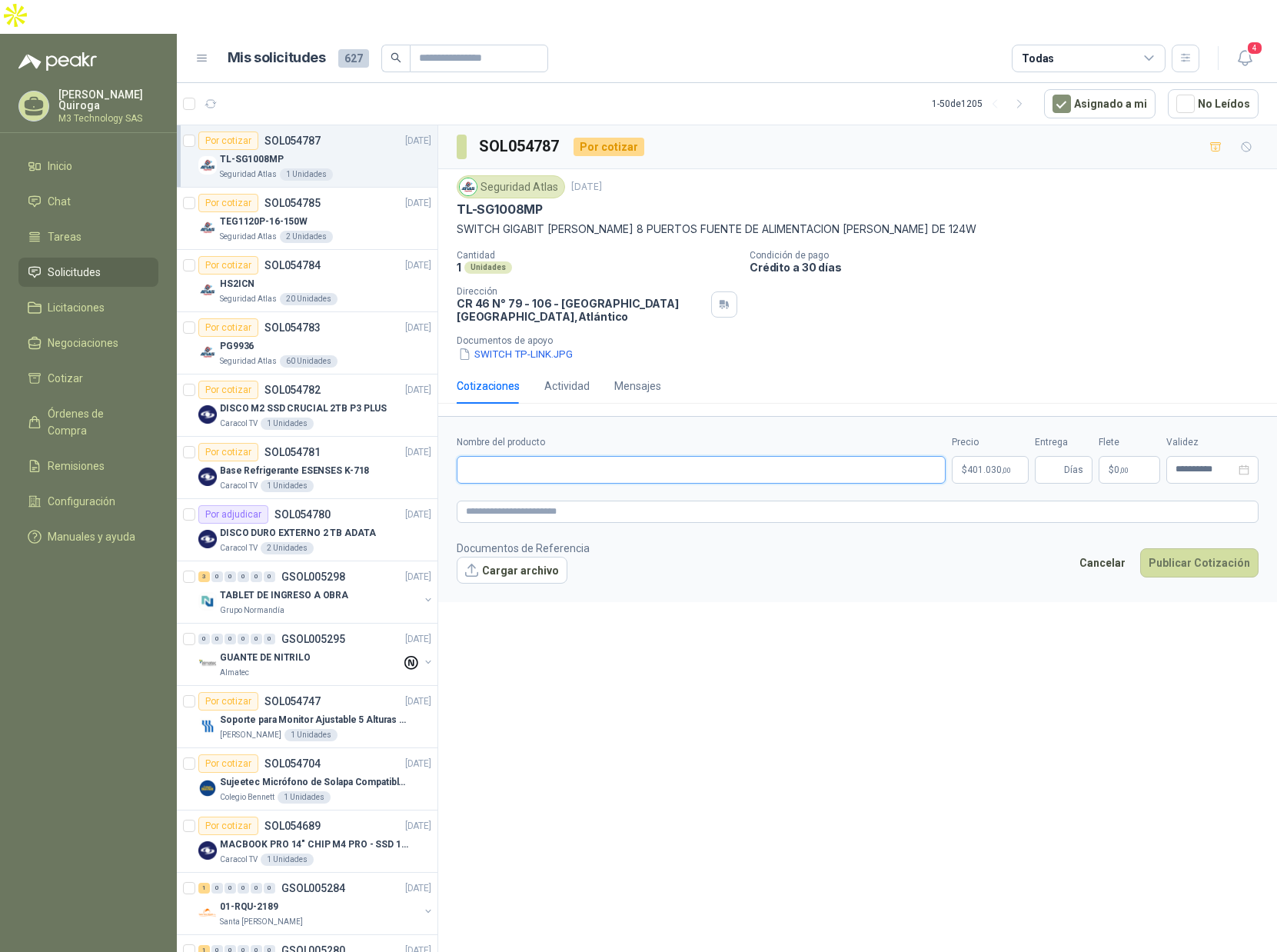
click at [487, 456] on input "Nombre del producto" at bounding box center [701, 470] width 489 height 28
paste input "**********"
type input "**********"
click at [548, 500] on textarea at bounding box center [858, 511] width 802 height 22
paste textarea "**********"
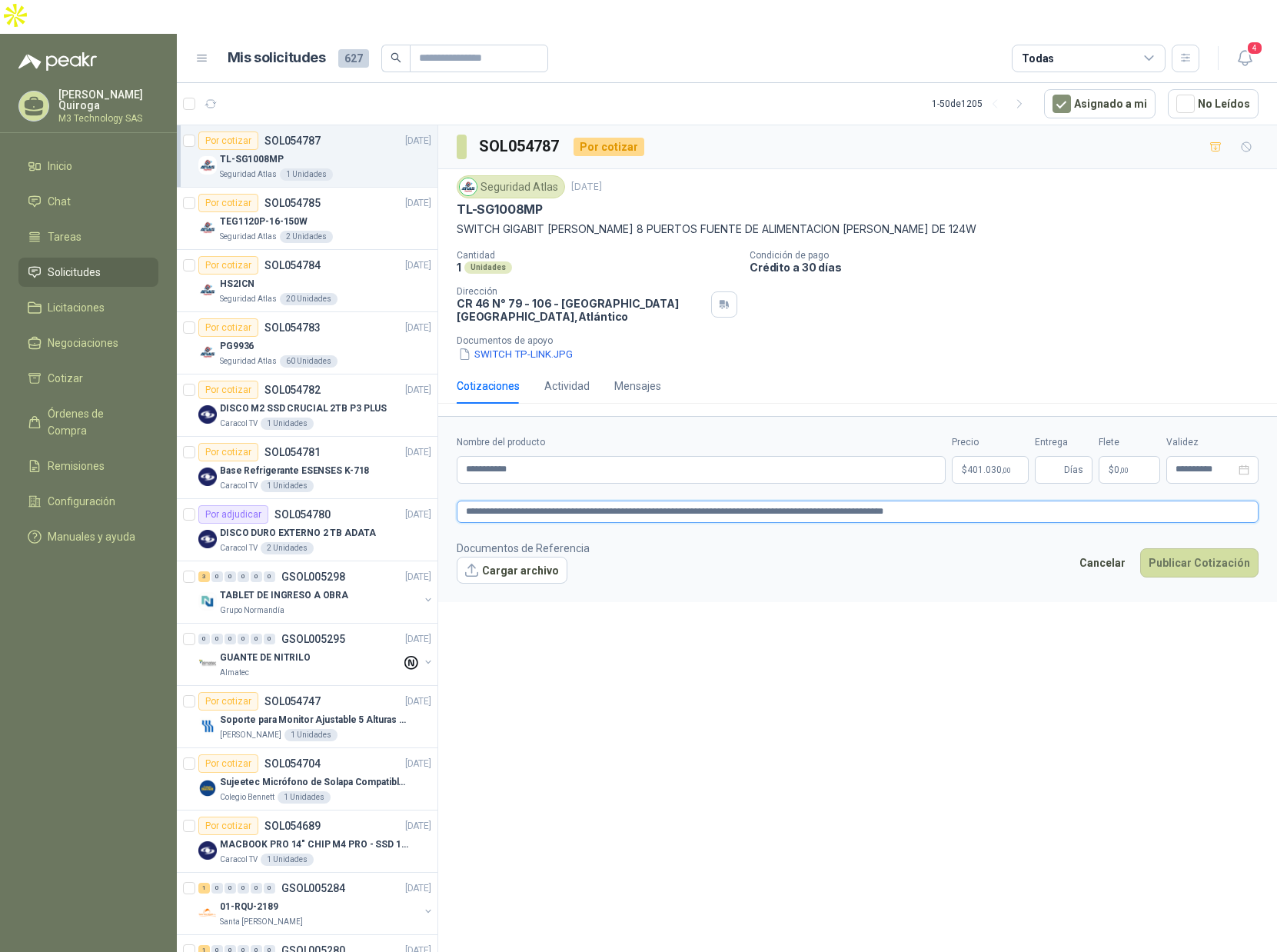
type textarea "**********"
click at [535, 557] on button "Cargar archivo" at bounding box center [511, 571] width 110 height 28
click at [512, 588] on link "seguridad atlas.pdf" at bounding box center [521, 596] width 101 height 15
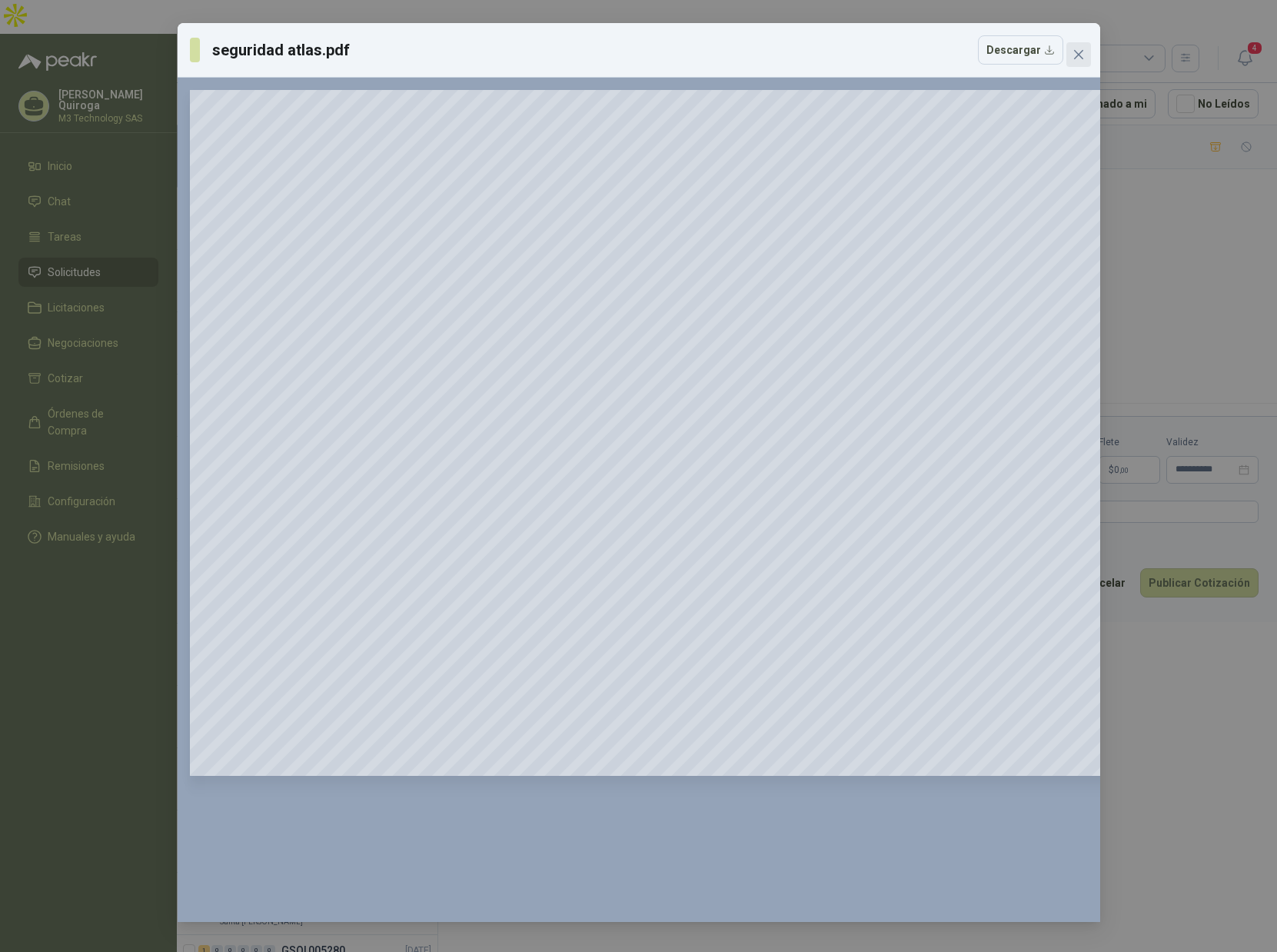
click at [1083, 44] on button "Close" at bounding box center [1078, 55] width 25 height 25
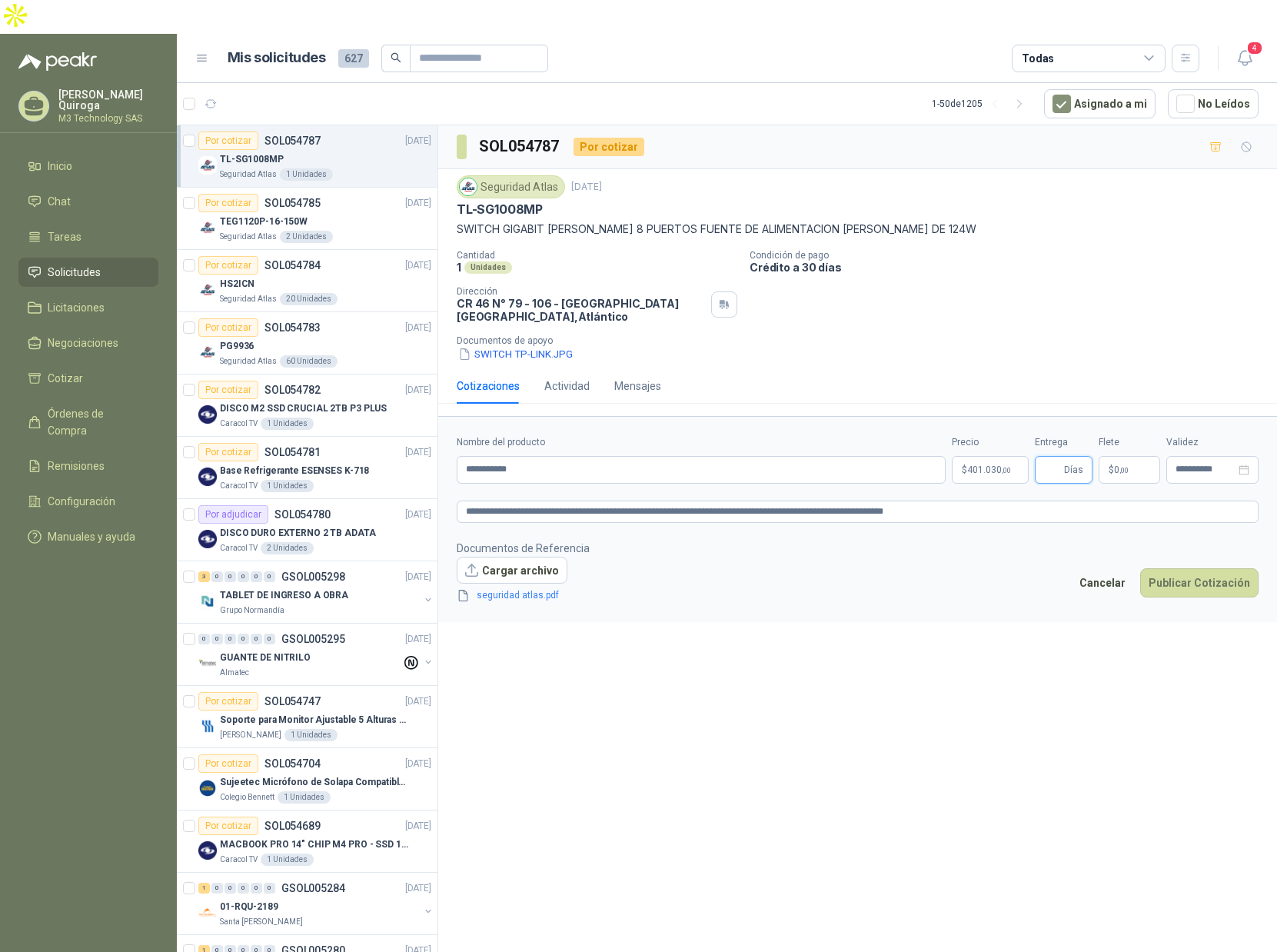
click at [1061, 457] on input "Entrega" at bounding box center [1052, 470] width 17 height 26
type input "*"
click at [1190, 568] on button "Publicar Cotización" at bounding box center [1200, 582] width 119 height 29
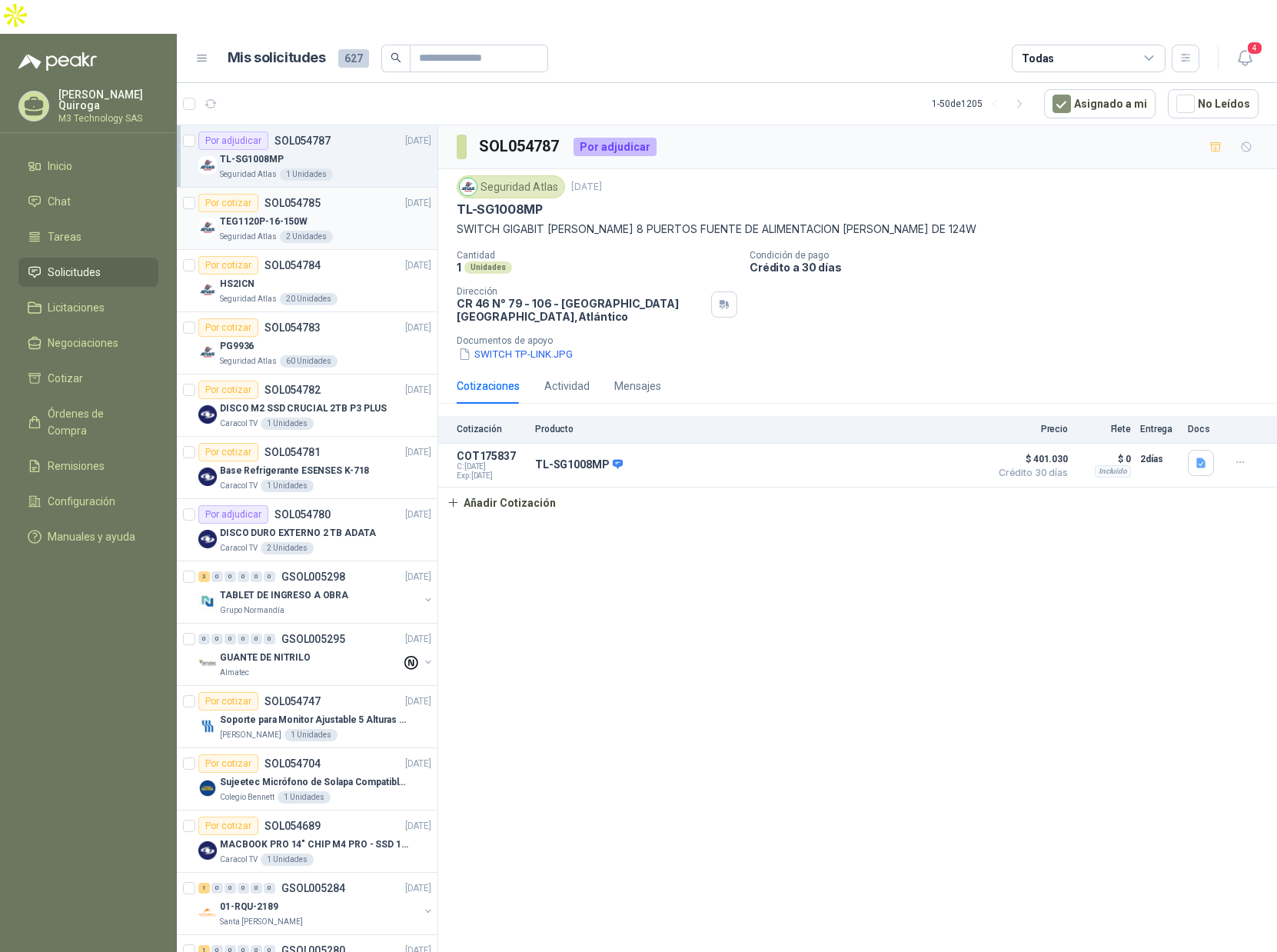
click at [355, 212] on div "TEG1120P-16-150W" at bounding box center [326, 222] width 212 height 19
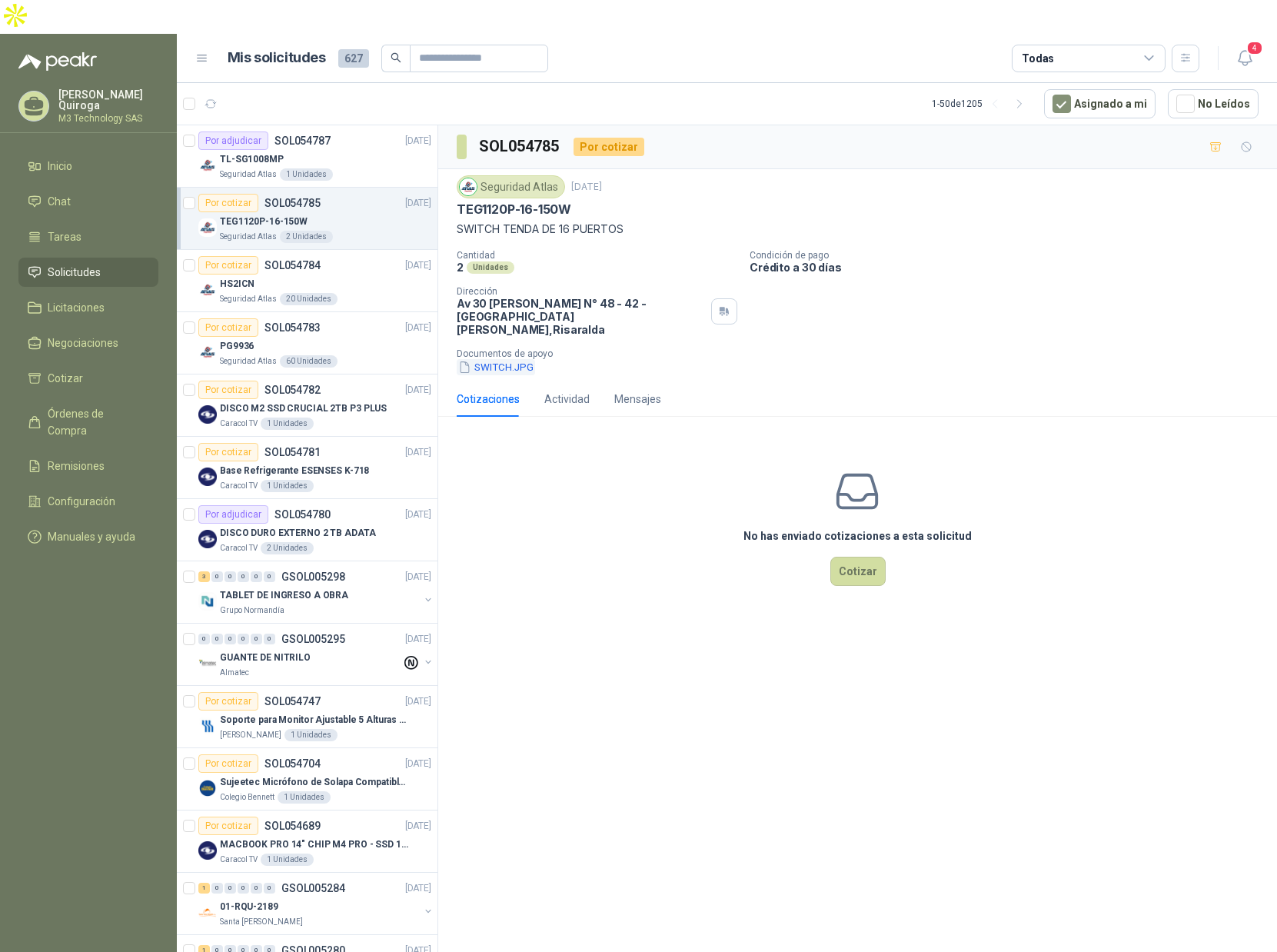
click at [494, 359] on button "SWITCH.JPG" at bounding box center [496, 367] width 79 height 16
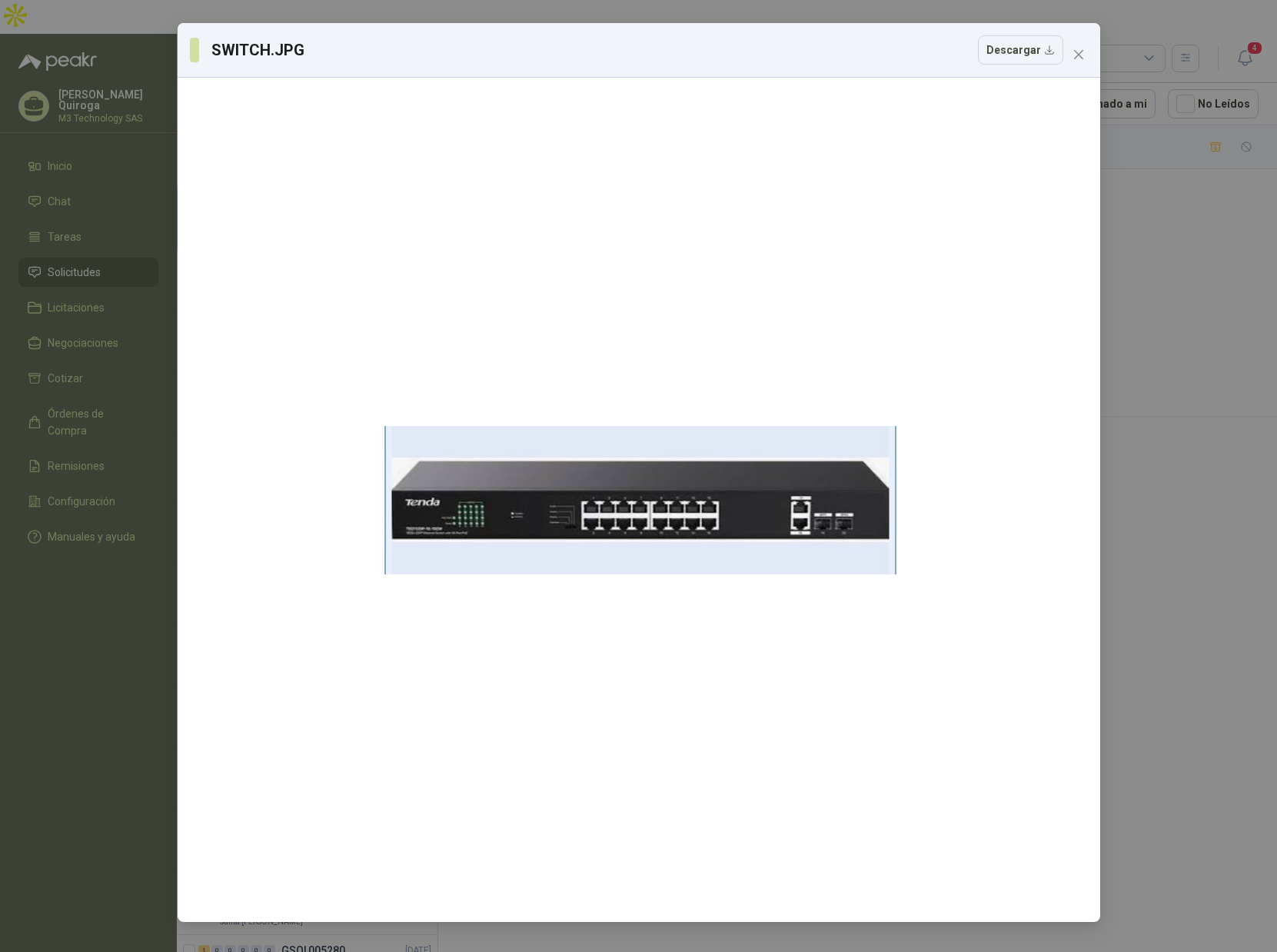
click at [1079, 53] on icon "close" at bounding box center [1078, 54] width 12 height 12
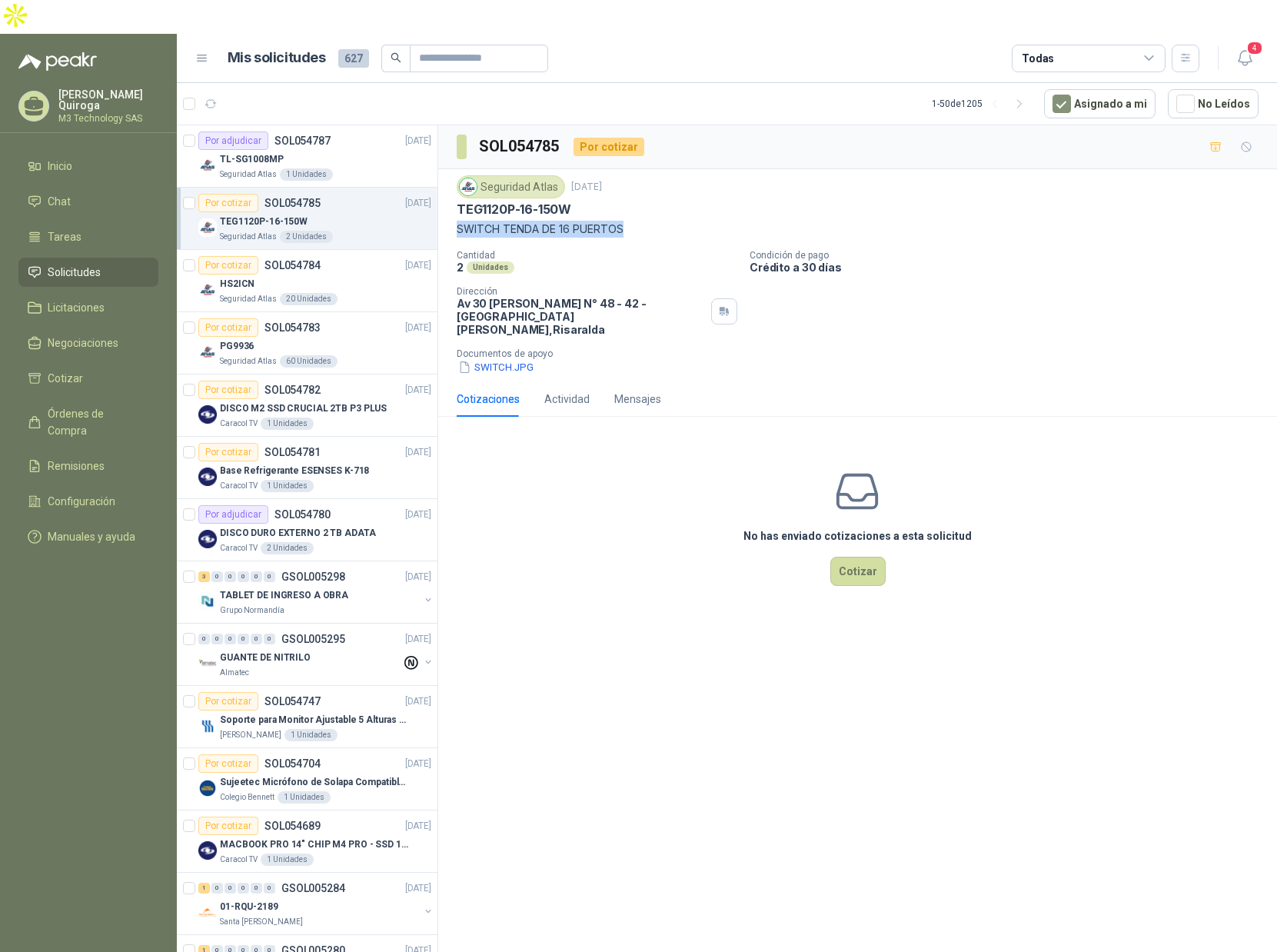
drag, startPoint x: 452, startPoint y: 194, endPoint x: 628, endPoint y: 188, distance: 176.1
click at [628, 188] on div "Seguridad Atlas [DATE] TEG1120P-16-150W SWITCH TENDA DE 16 PUERTOS Cantidad 2 U…" at bounding box center [858, 275] width 839 height 212
copy p "SWITCH TENDA DE 16 PUERTOS"
click at [480, 359] on button "SWITCH.JPG" at bounding box center [496, 367] width 79 height 16
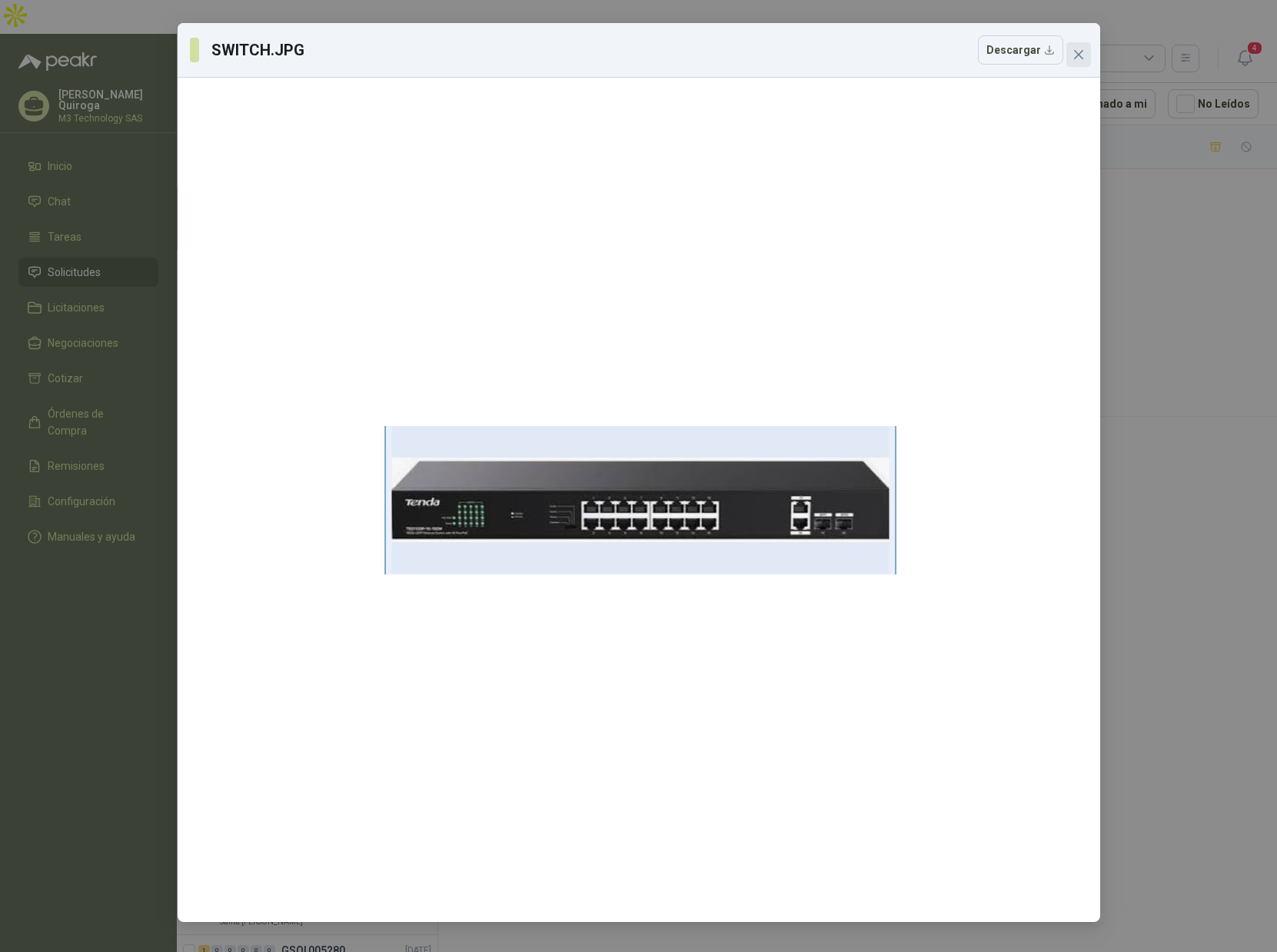
click at [1079, 57] on icon "close" at bounding box center [1078, 54] width 12 height 12
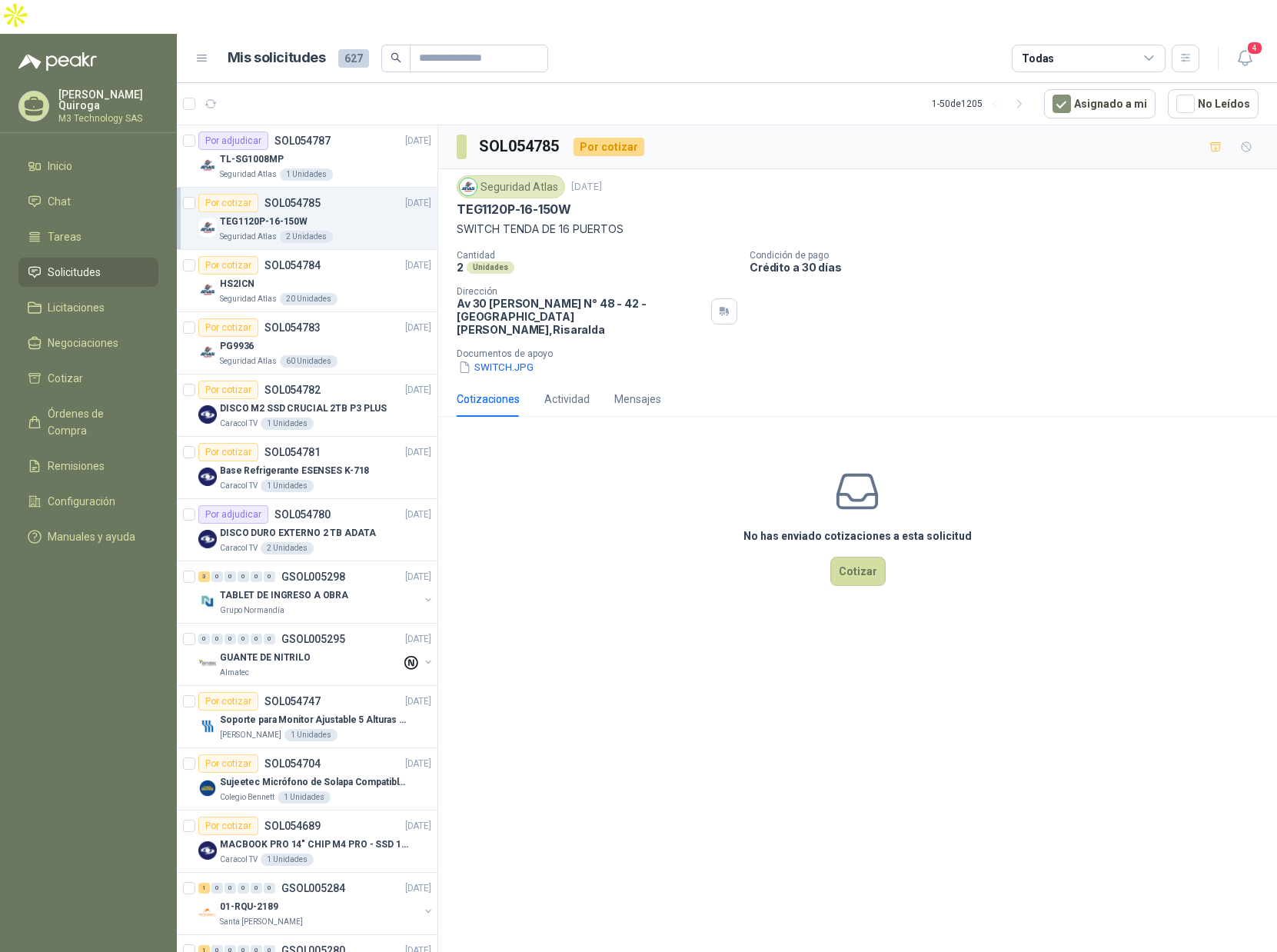
drag, startPoint x: 618, startPoint y: 605, endPoint x: 606, endPoint y: 581, distance: 26.8
click at [618, 601] on div "SOL054785 Por cotizar Seguridad Atlas [DATE] TEG1120P-16-150W SWITCH TENDA DE 1…" at bounding box center [858, 558] width 839 height 866
drag, startPoint x: 455, startPoint y: 193, endPoint x: 645, endPoint y: 190, distance: 190.0
click at [637, 187] on div "Seguridad Atlas [DATE] TEG1120P-16-150W SWITCH TENDA DE 16 PUERTOS Cantidad 2 U…" at bounding box center [858, 275] width 839 height 212
copy p "SWITCH TENDA DE 16 PUERTOS"
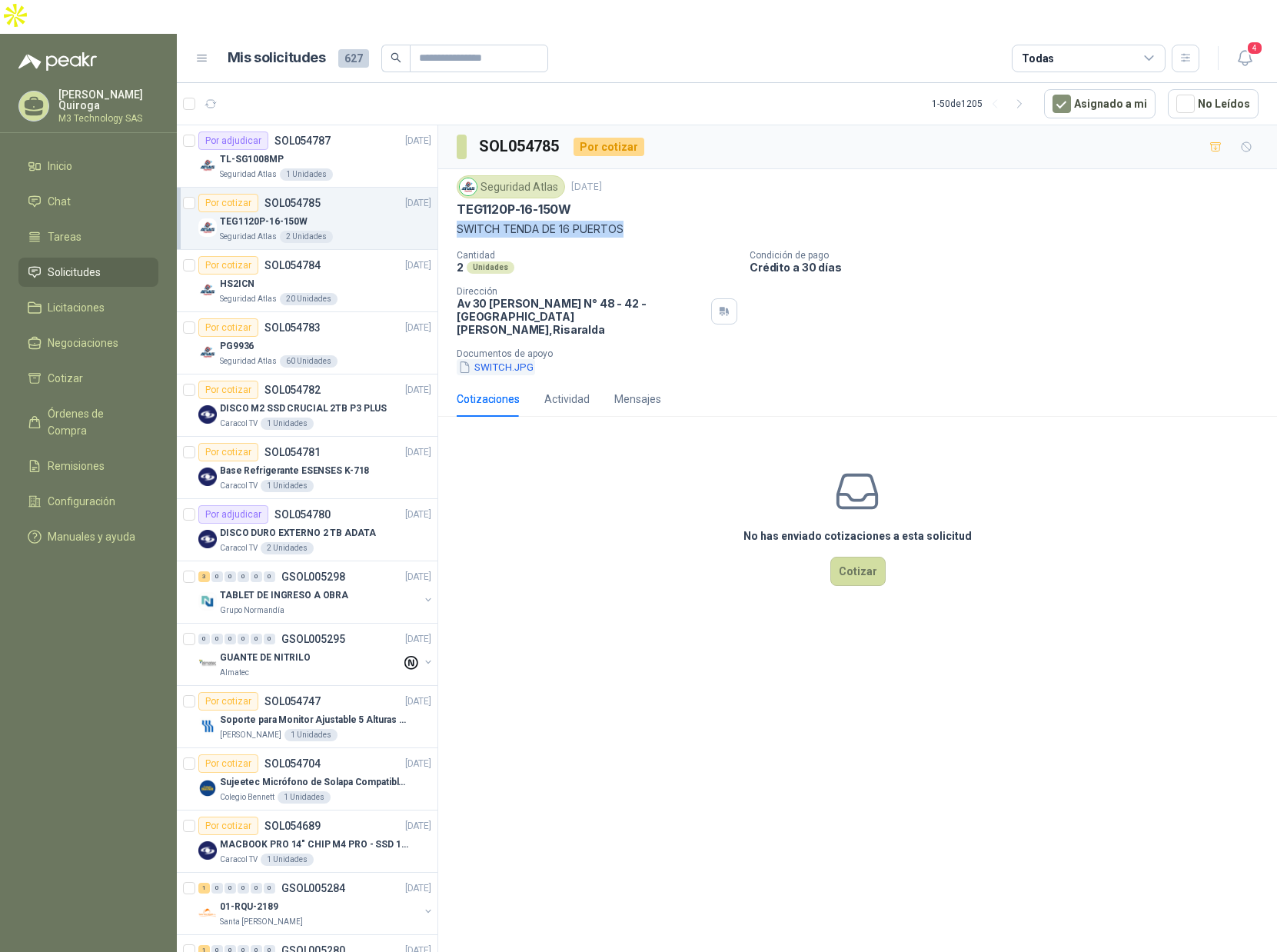
click at [518, 359] on button "SWITCH.JPG" at bounding box center [496, 367] width 79 height 16
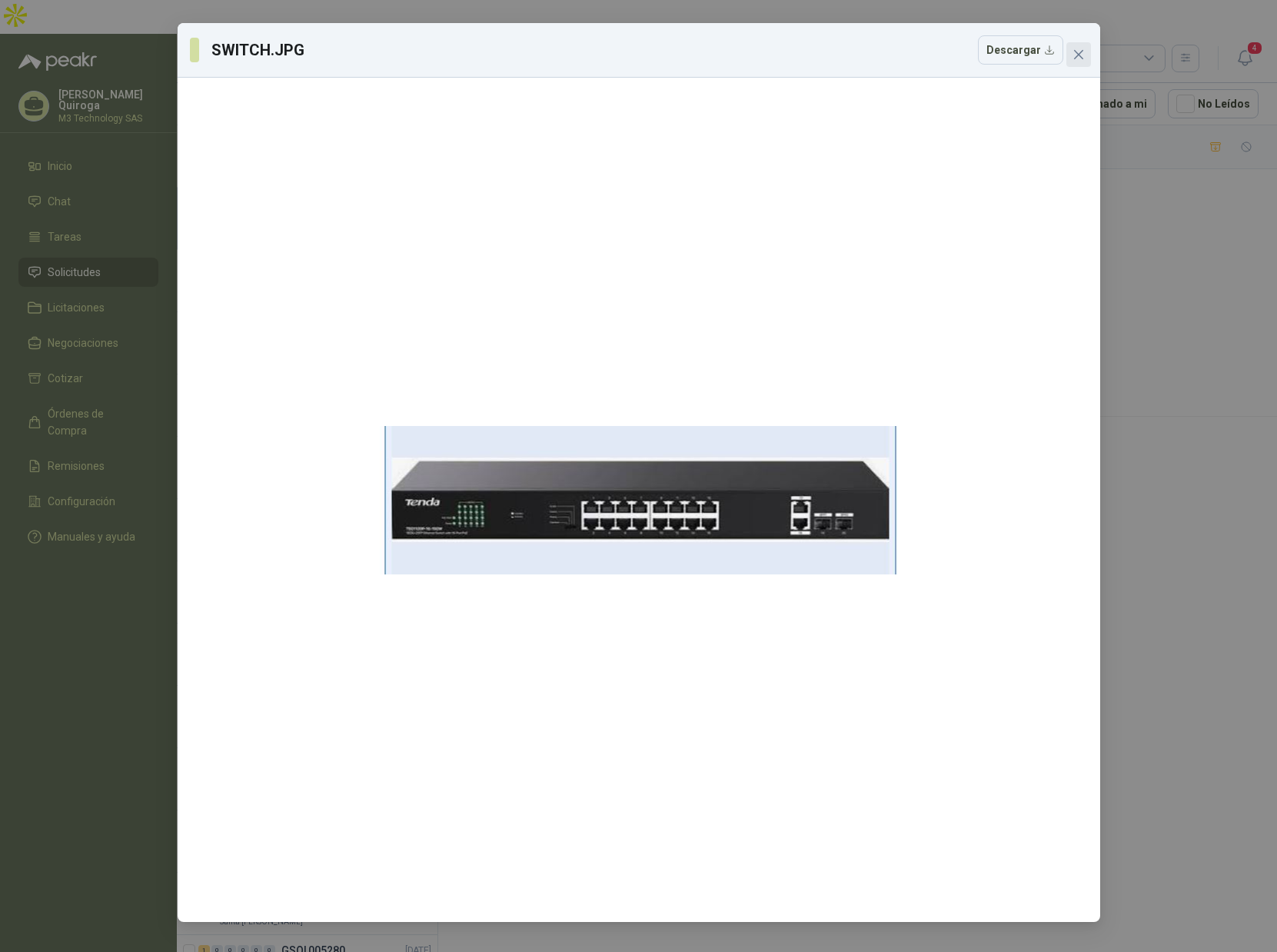
click at [1080, 53] on icon "close" at bounding box center [1078, 55] width 9 height 9
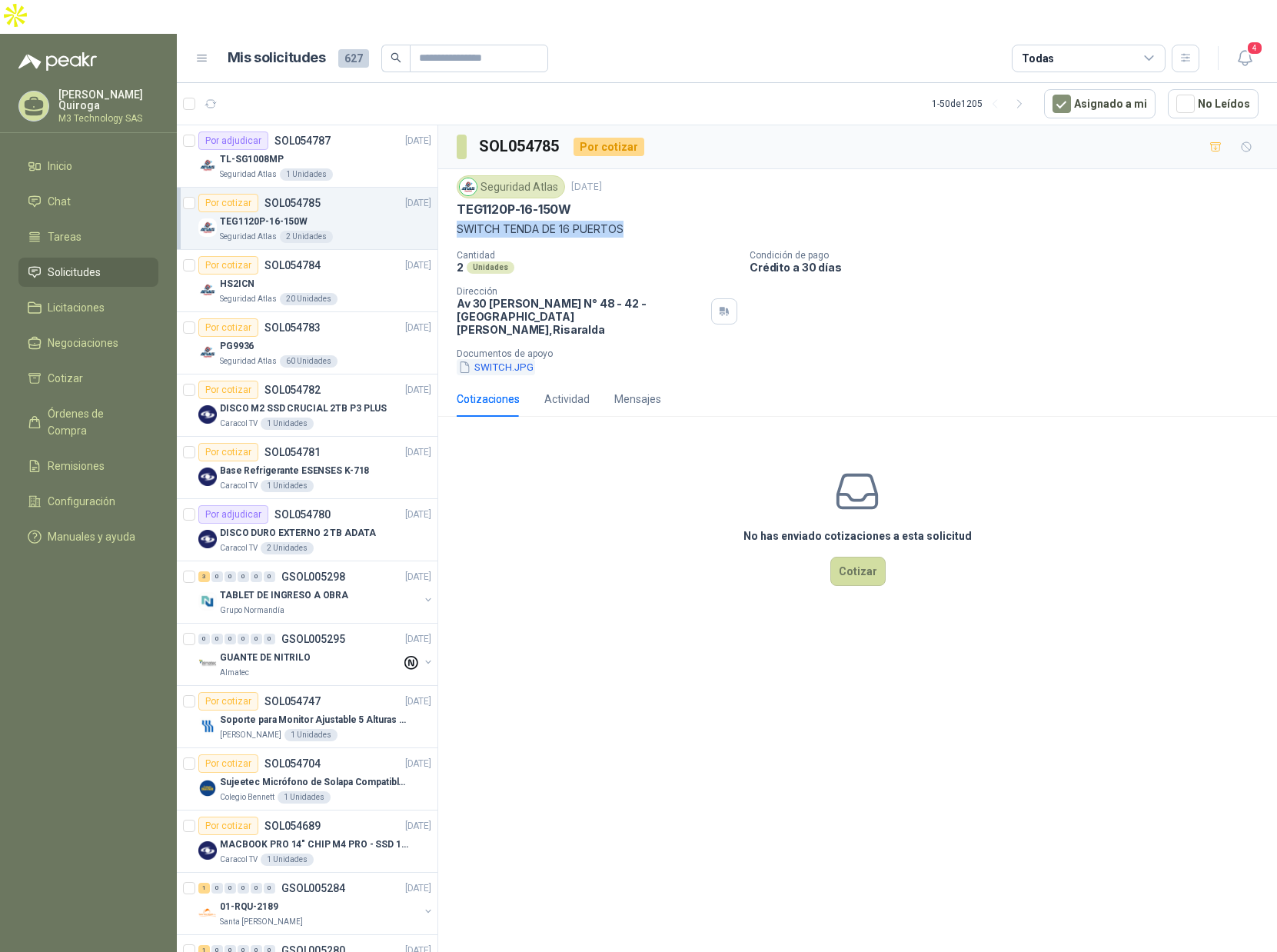
click at [487, 359] on button "SWITCH.JPG" at bounding box center [496, 367] width 79 height 16
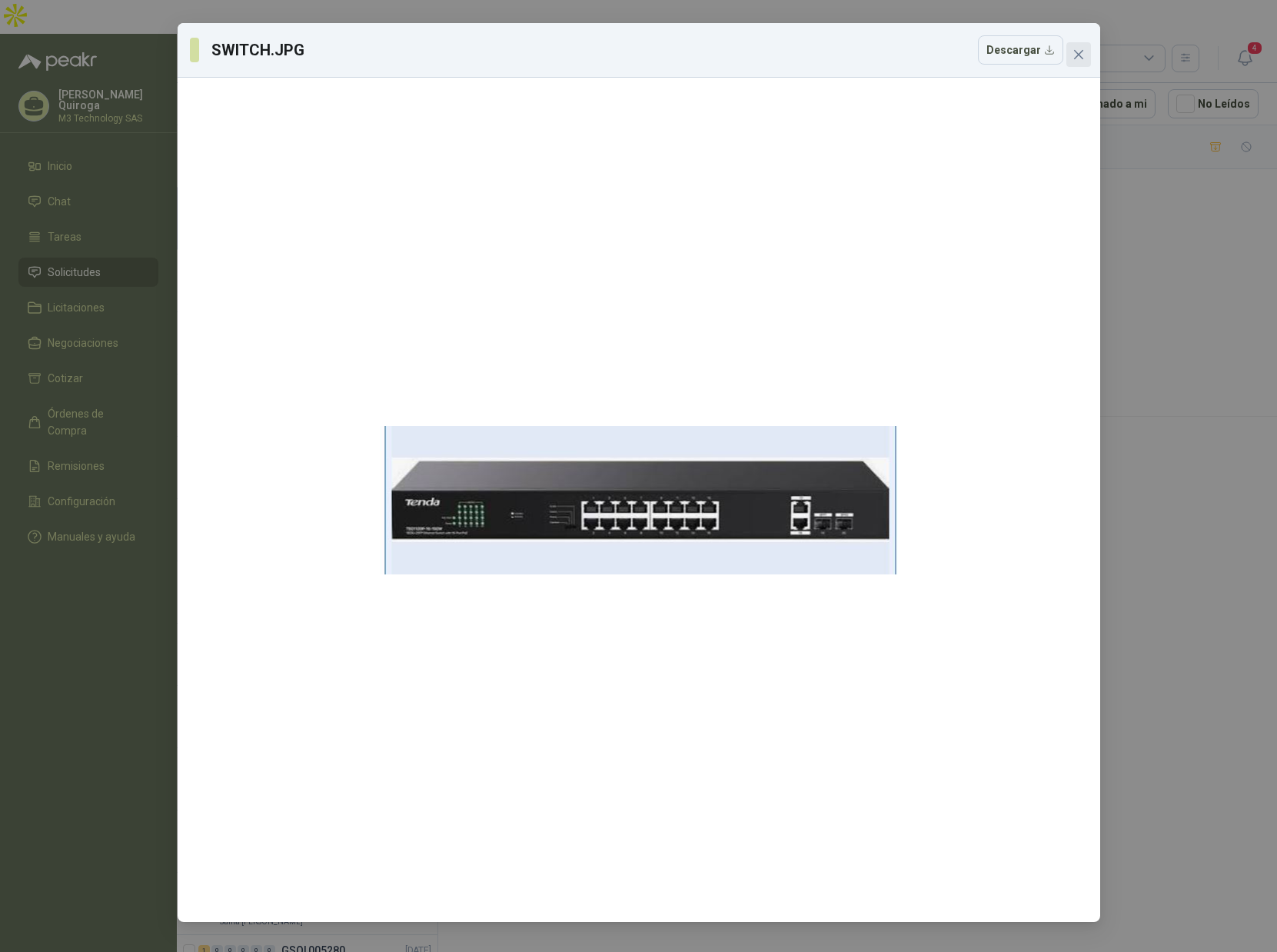
click at [1077, 53] on icon "close" at bounding box center [1078, 55] width 9 height 9
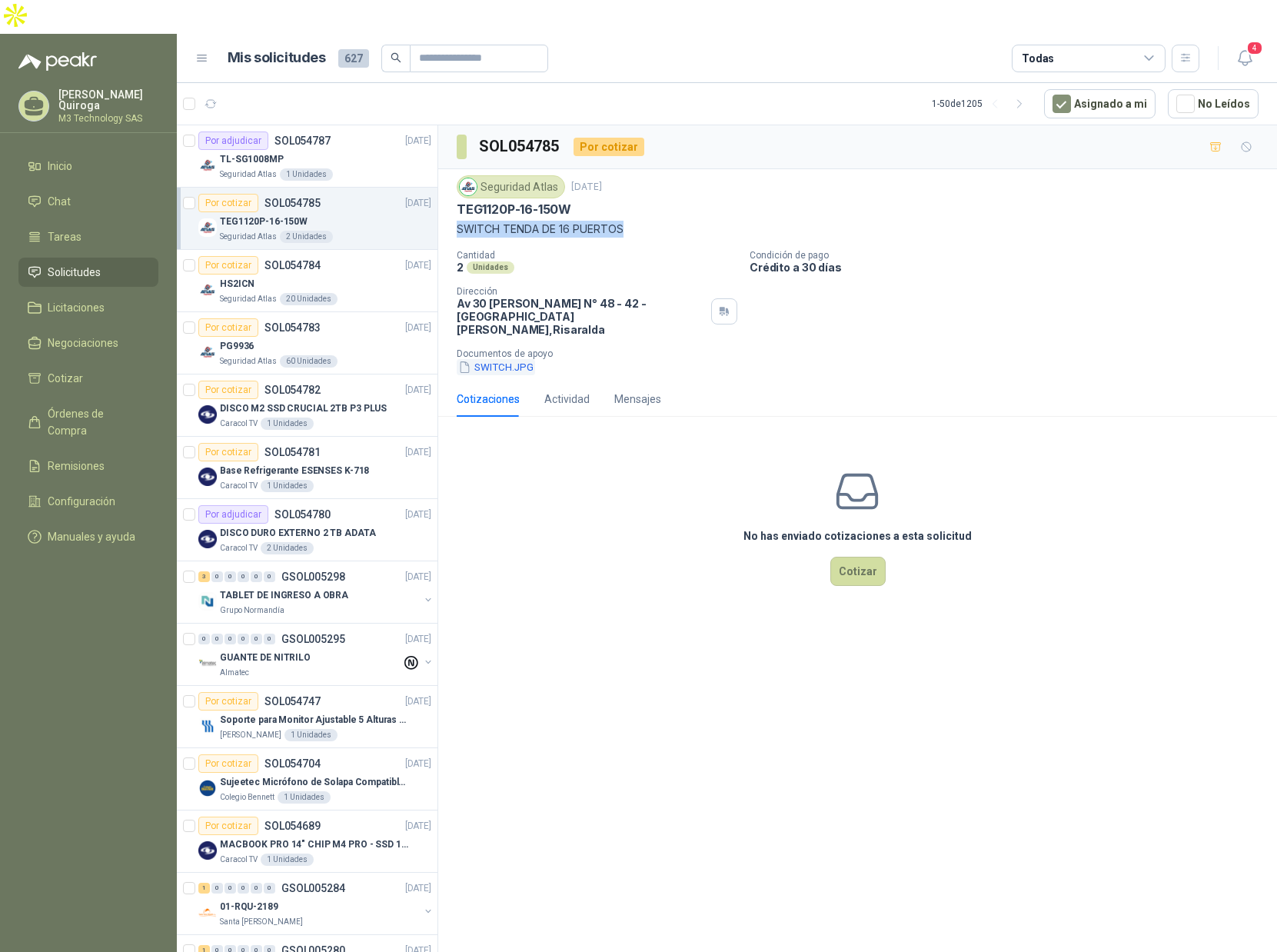
click at [497, 359] on button "SWITCH.JPG" at bounding box center [496, 367] width 79 height 16
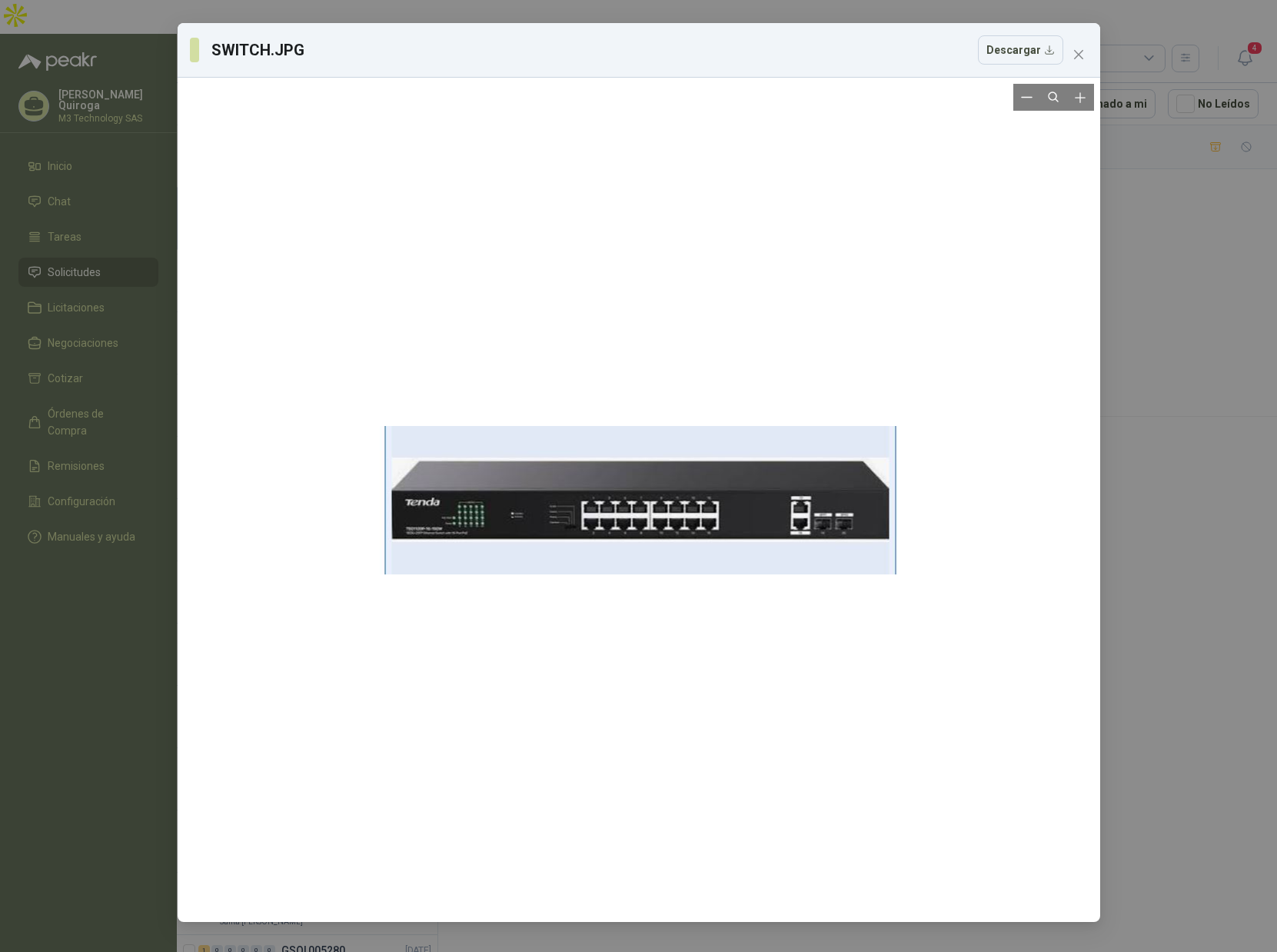
click at [647, 514] on div at bounding box center [638, 499] width 518 height 832
click at [648, 514] on div at bounding box center [639, 500] width 518 height 832
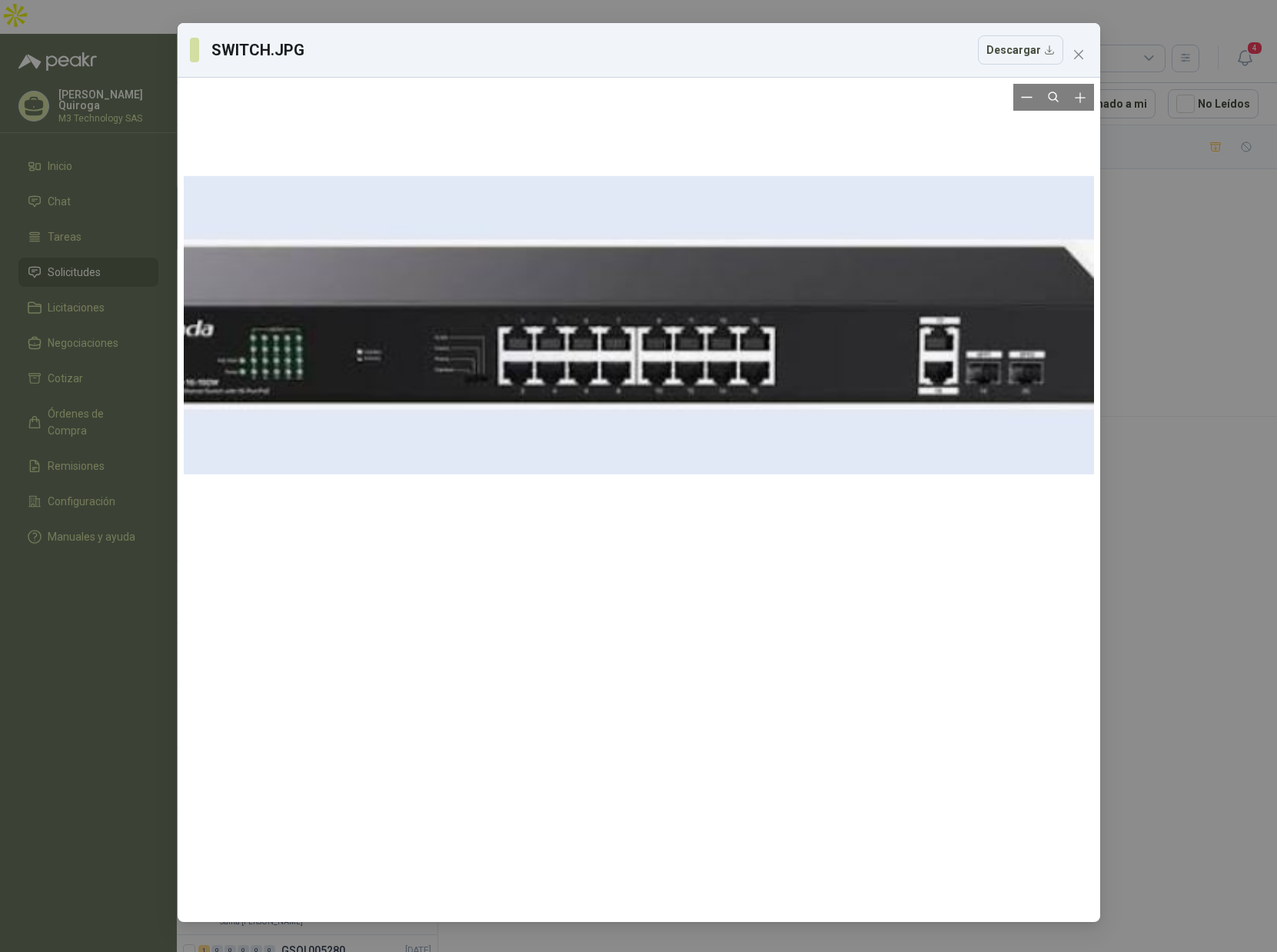
drag, startPoint x: 462, startPoint y: 505, endPoint x: 477, endPoint y: 374, distance: 131.9
click at [419, 341] on div at bounding box center [613, 324] width 1040 height 1672
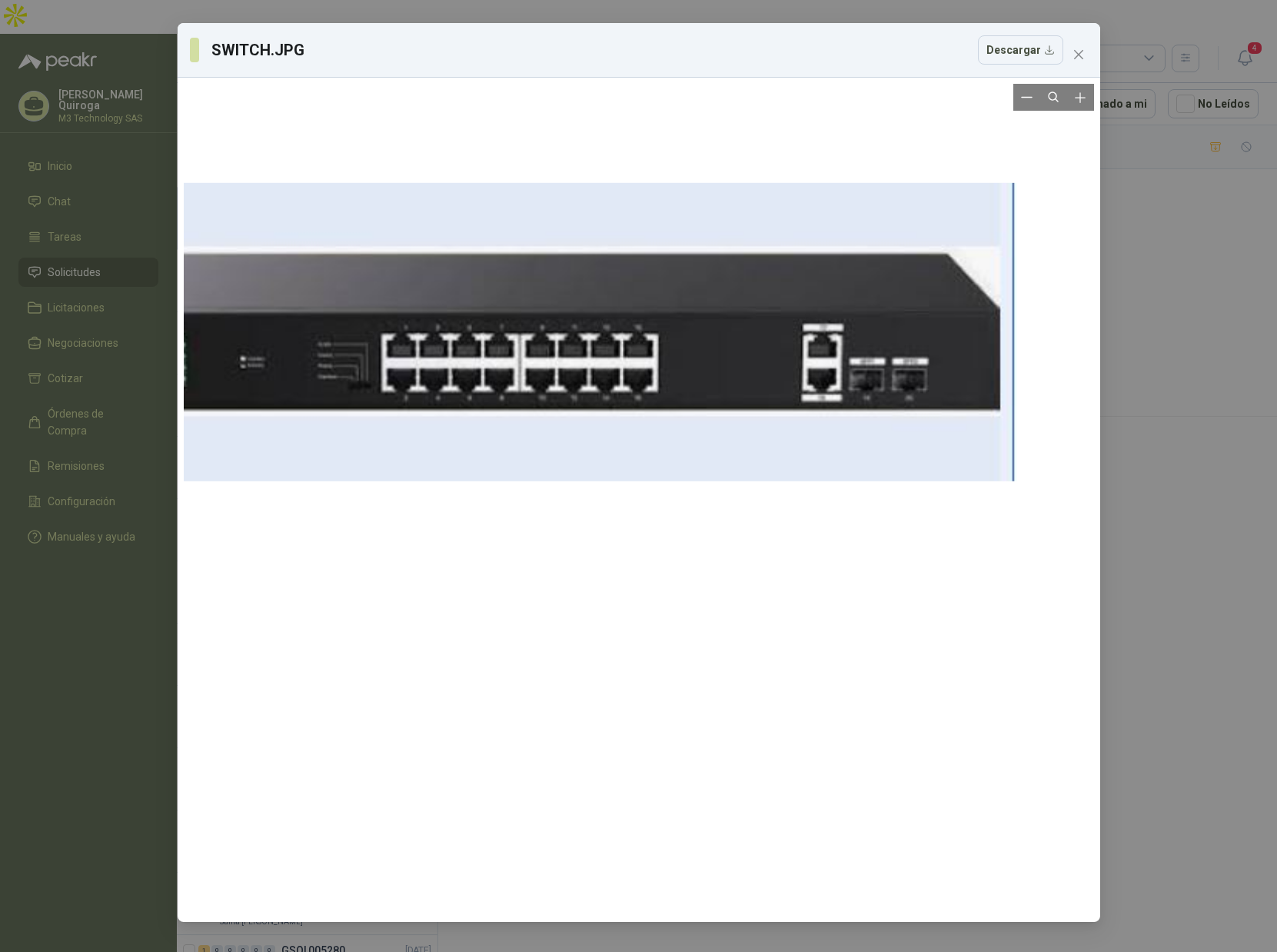
drag, startPoint x: 916, startPoint y: 315, endPoint x: 787, endPoint y: 321, distance: 129.1
click at [747, 351] on div at bounding box center [497, 331] width 1040 height 1672
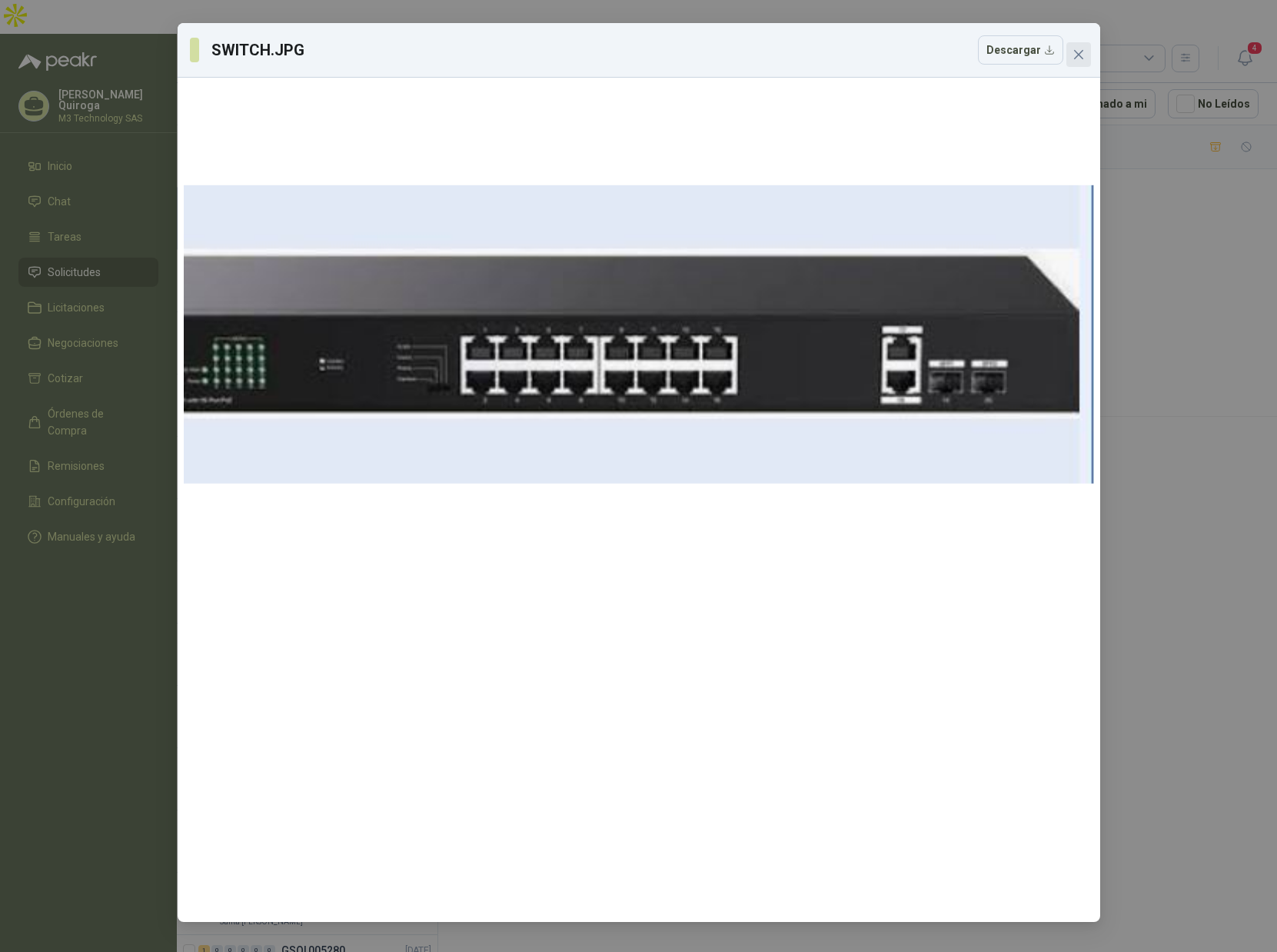
click at [1080, 57] on icon "close" at bounding box center [1078, 55] width 9 height 9
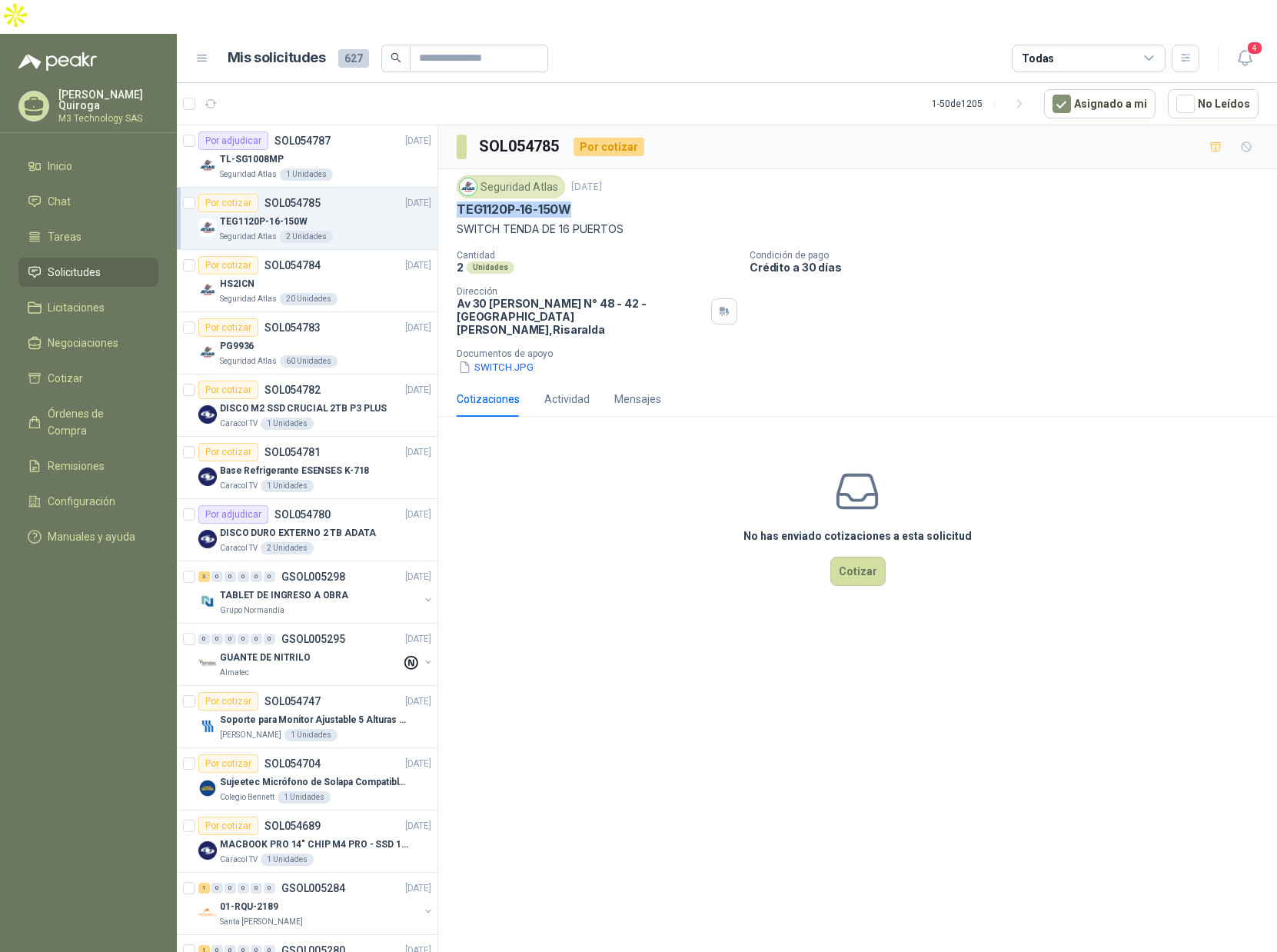
drag, startPoint x: 456, startPoint y: 174, endPoint x: 586, endPoint y: 173, distance: 130.0
click at [586, 173] on div "Seguridad Atlas [DATE] TEG1120P-16-150W SWITCH TENDA DE 16 PUERTOS Cantidad 2 U…" at bounding box center [858, 275] width 839 height 212
copy p "TEG1120P-16-150W"
click at [842, 557] on button "Cotizar" at bounding box center [858, 571] width 56 height 29
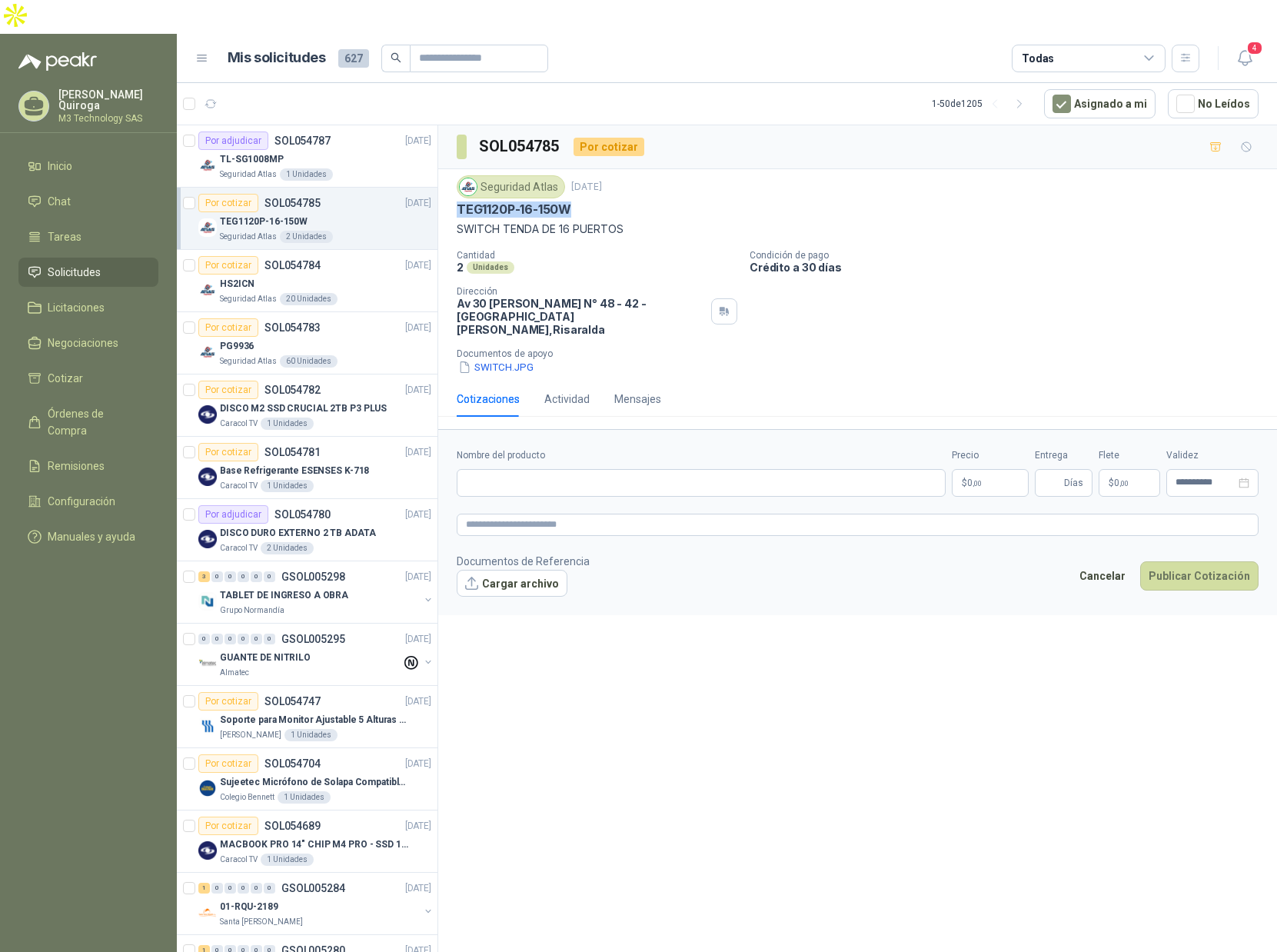
click at [868, 201] on div "TEG1120P-16-150W" at bounding box center [858, 209] width 802 height 16
click at [395, 212] on div "TEG1120P-16-150W" at bounding box center [326, 222] width 212 height 19
click at [739, 221] on p "SWITCH TENDA DE 16 PUERTOS" at bounding box center [858, 229] width 802 height 17
click at [380, 337] on div "PG9936" at bounding box center [326, 346] width 212 height 19
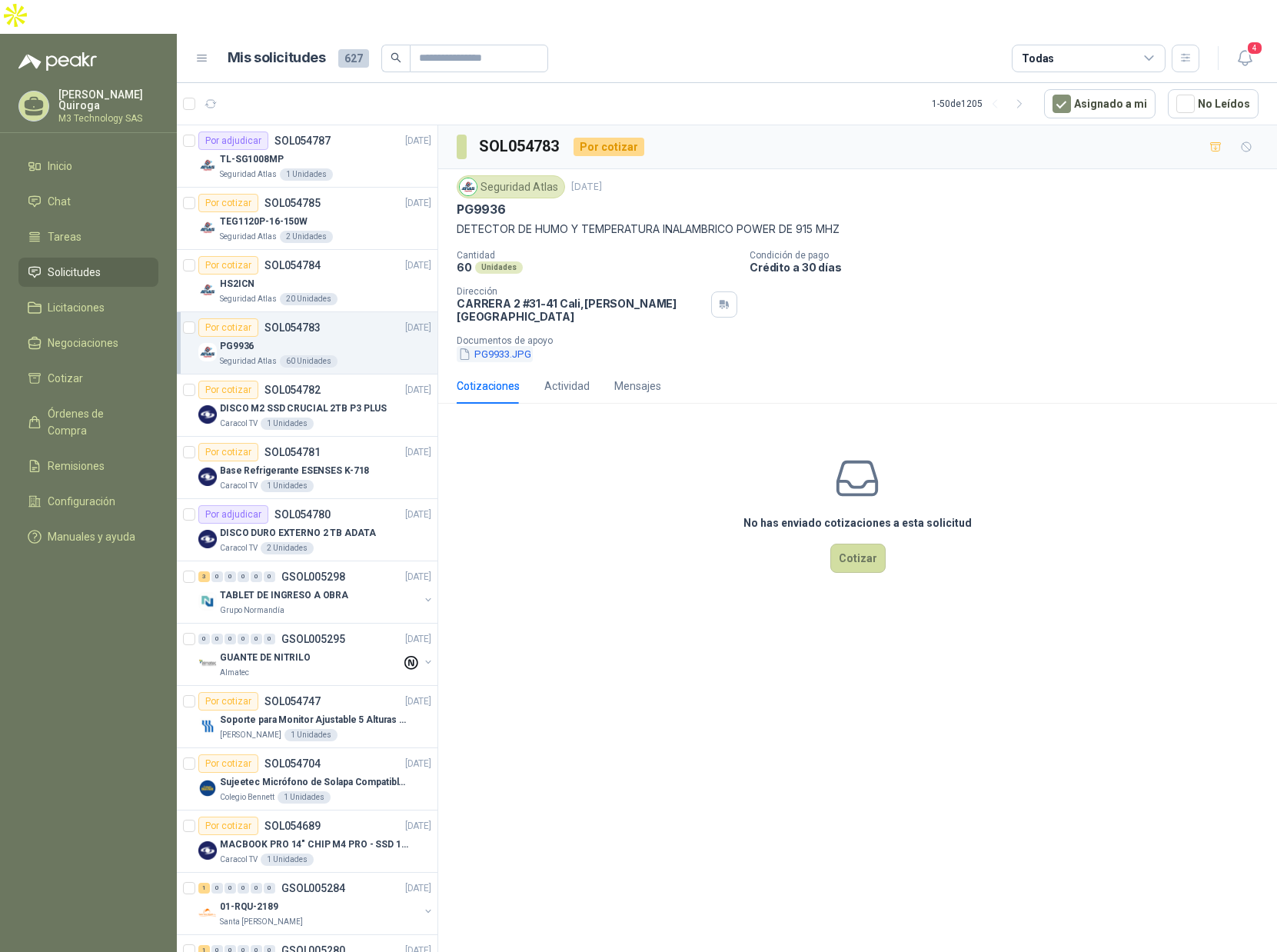
click at [499, 346] on button "PG9933.JPG" at bounding box center [495, 354] width 76 height 16
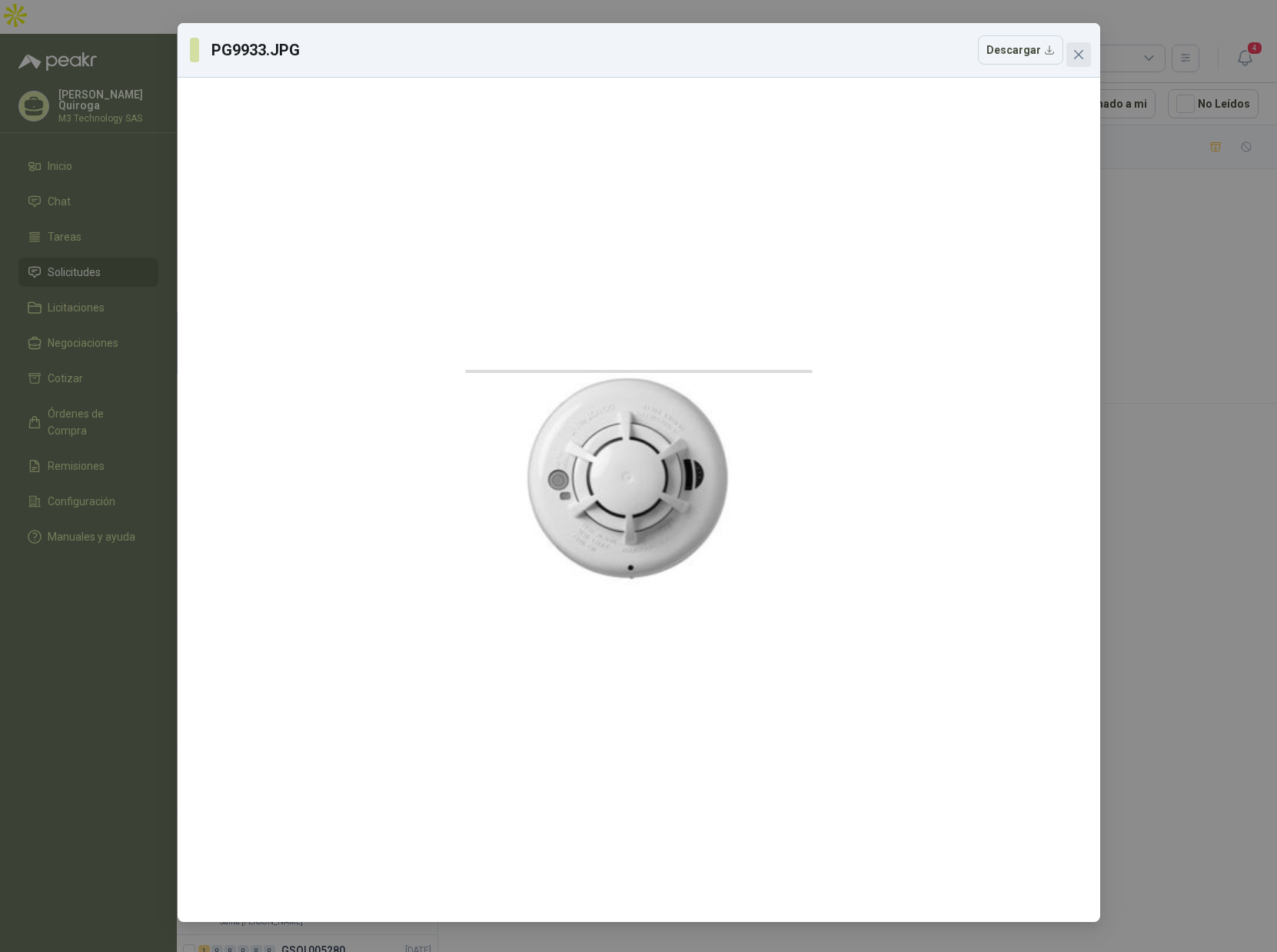
click at [1075, 56] on icon "close" at bounding box center [1078, 54] width 12 height 12
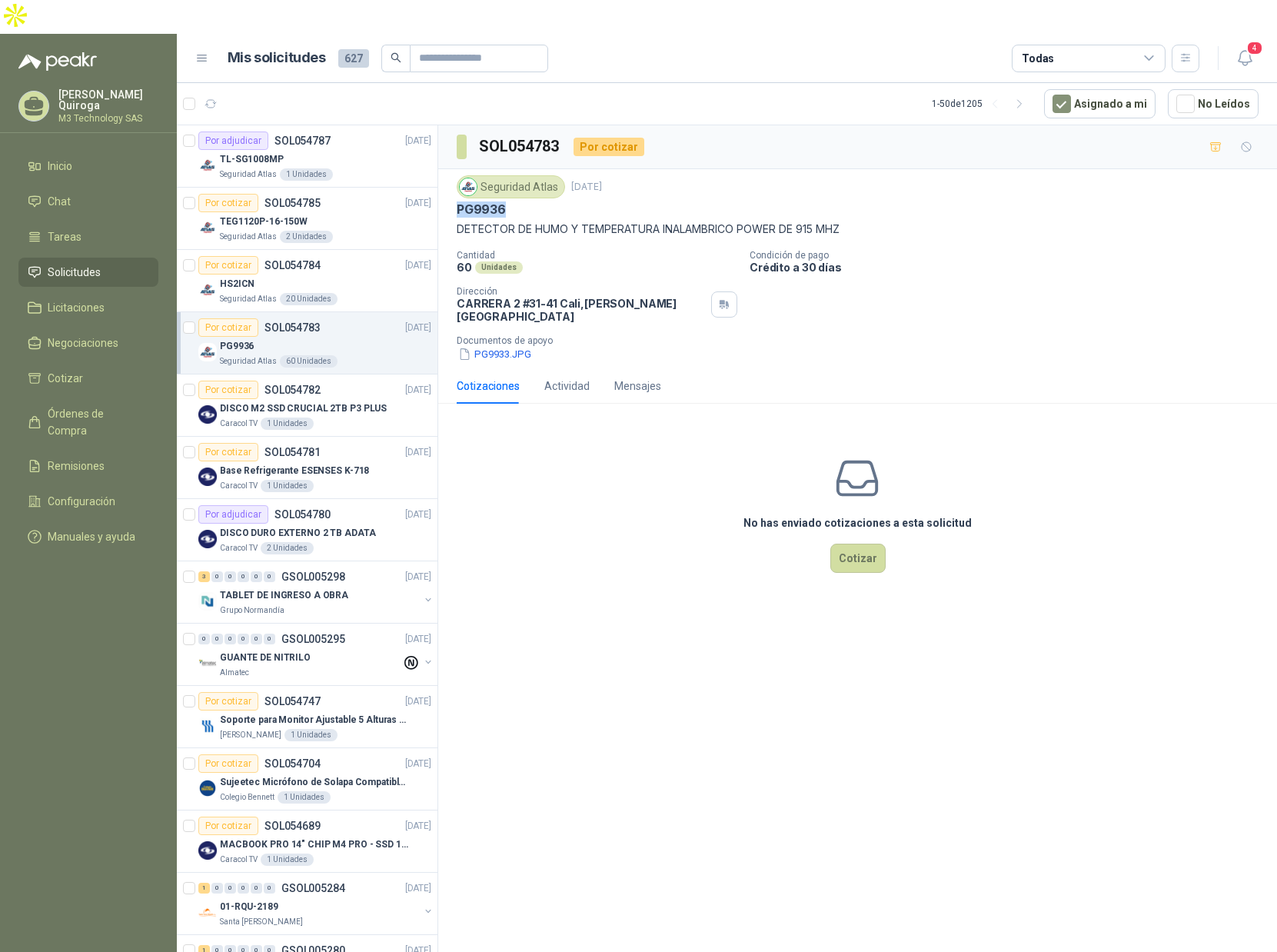
drag, startPoint x: 457, startPoint y: 174, endPoint x: 525, endPoint y: 168, distance: 68.3
click at [522, 201] on div "PG9936" at bounding box center [858, 209] width 802 height 16
copy p "PG9936"
click at [385, 293] on div "Seguridad Atlas 20 Unidades" at bounding box center [326, 299] width 212 height 12
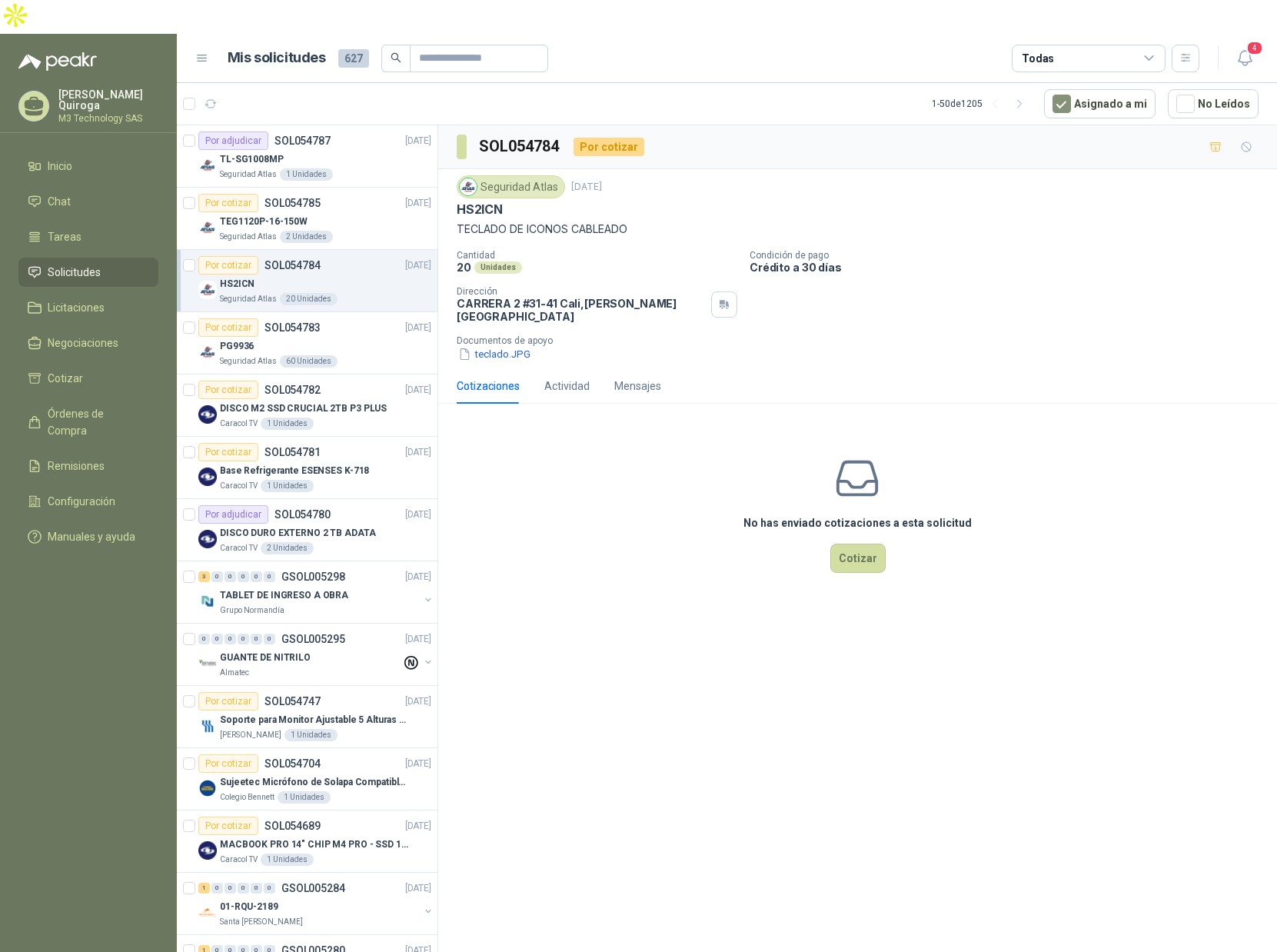
click at [498, 346] on button "teclado.JPG" at bounding box center [494, 354] width 75 height 16
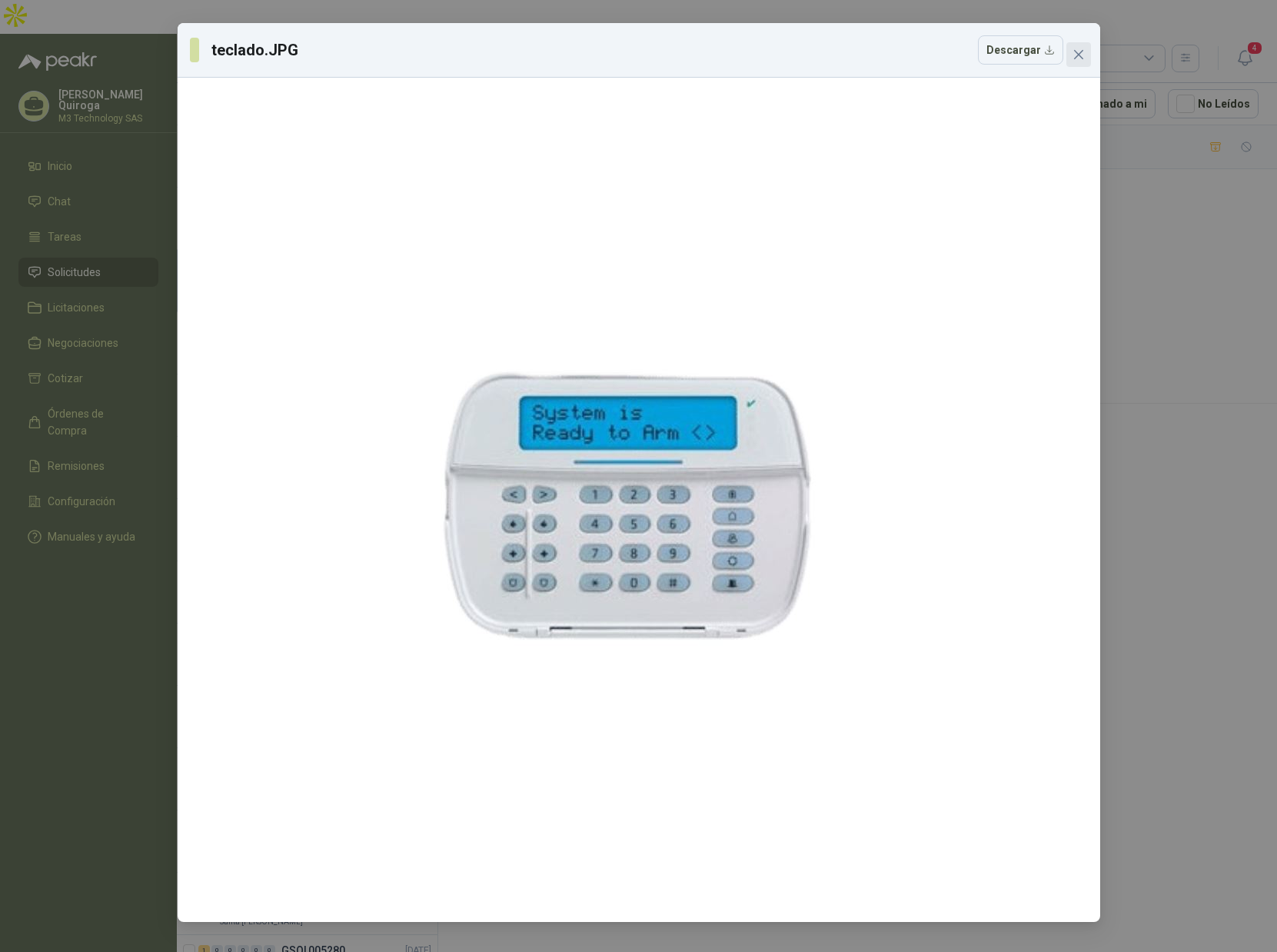
click at [1089, 62] on button "Close" at bounding box center [1078, 55] width 25 height 25
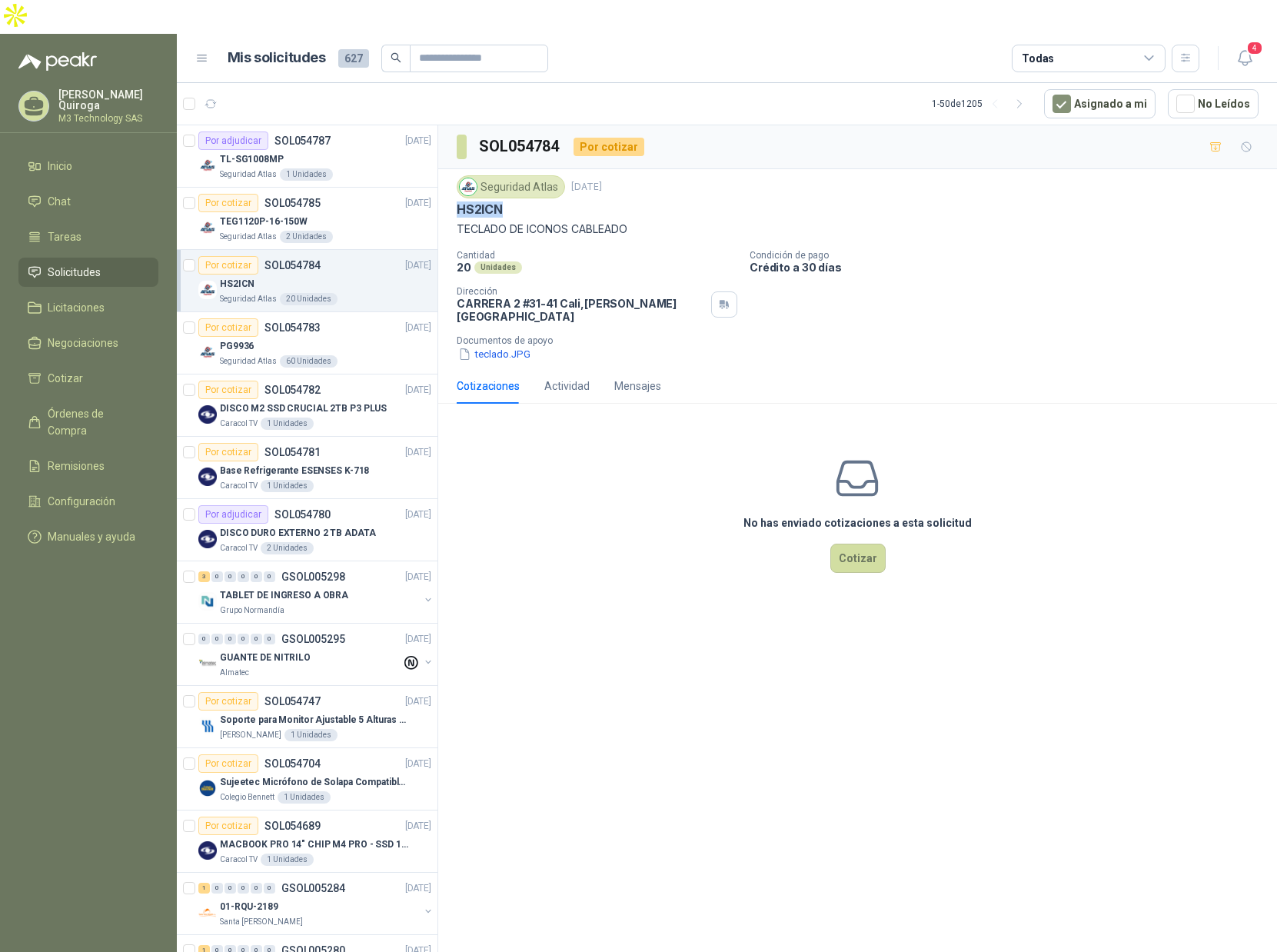
drag, startPoint x: 457, startPoint y: 177, endPoint x: 513, endPoint y: 185, distance: 56.6
click at [513, 185] on div "Seguridad Atlas [DATE] HS2ICN TECLADO DE ICONOS CABLEADO" at bounding box center [858, 206] width 802 height 62
click at [45, 228] on li "Tareas" at bounding box center [88, 237] width 122 height 17
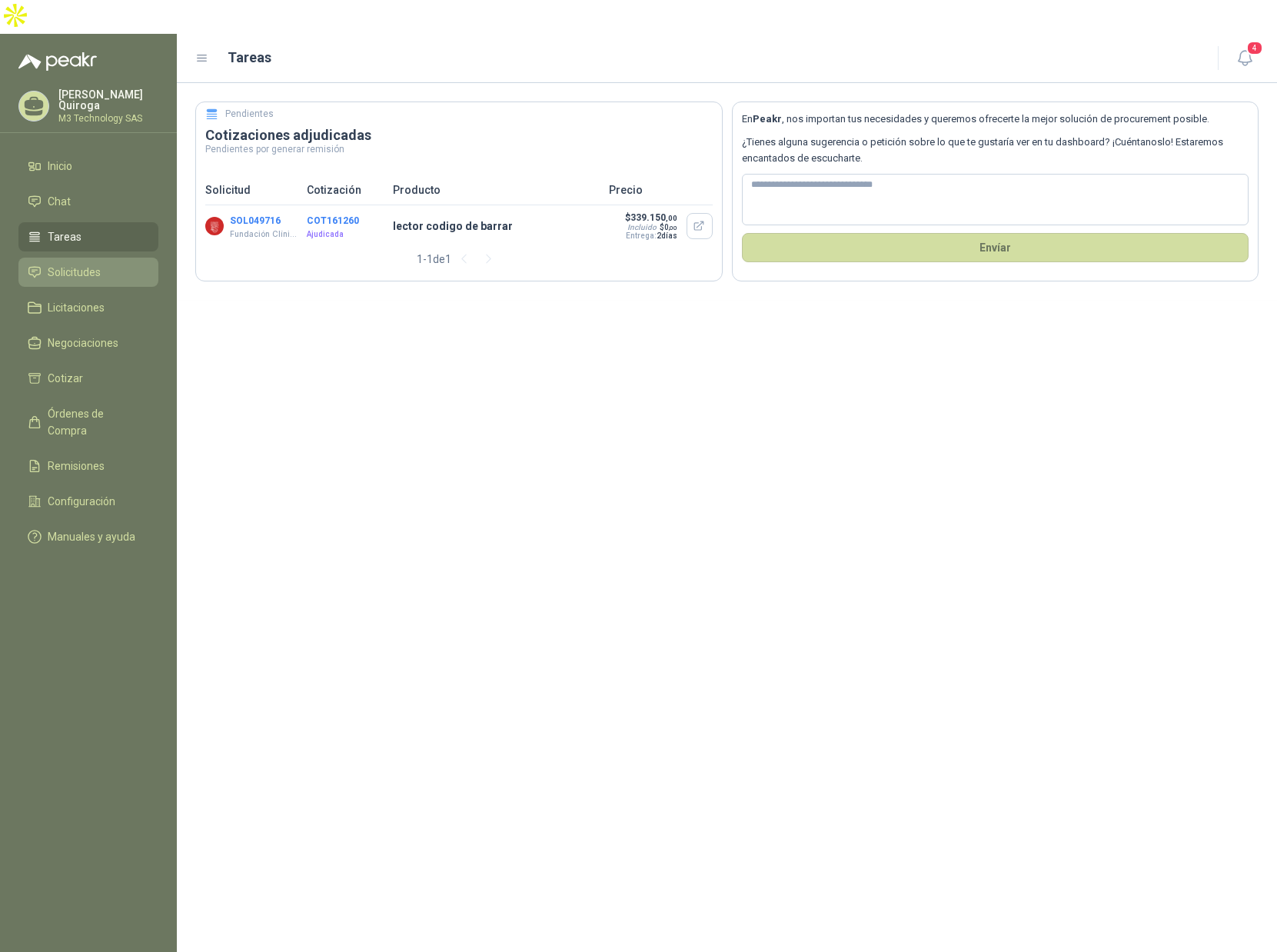
click at [67, 264] on span "Solicitudes" at bounding box center [73, 272] width 53 height 17
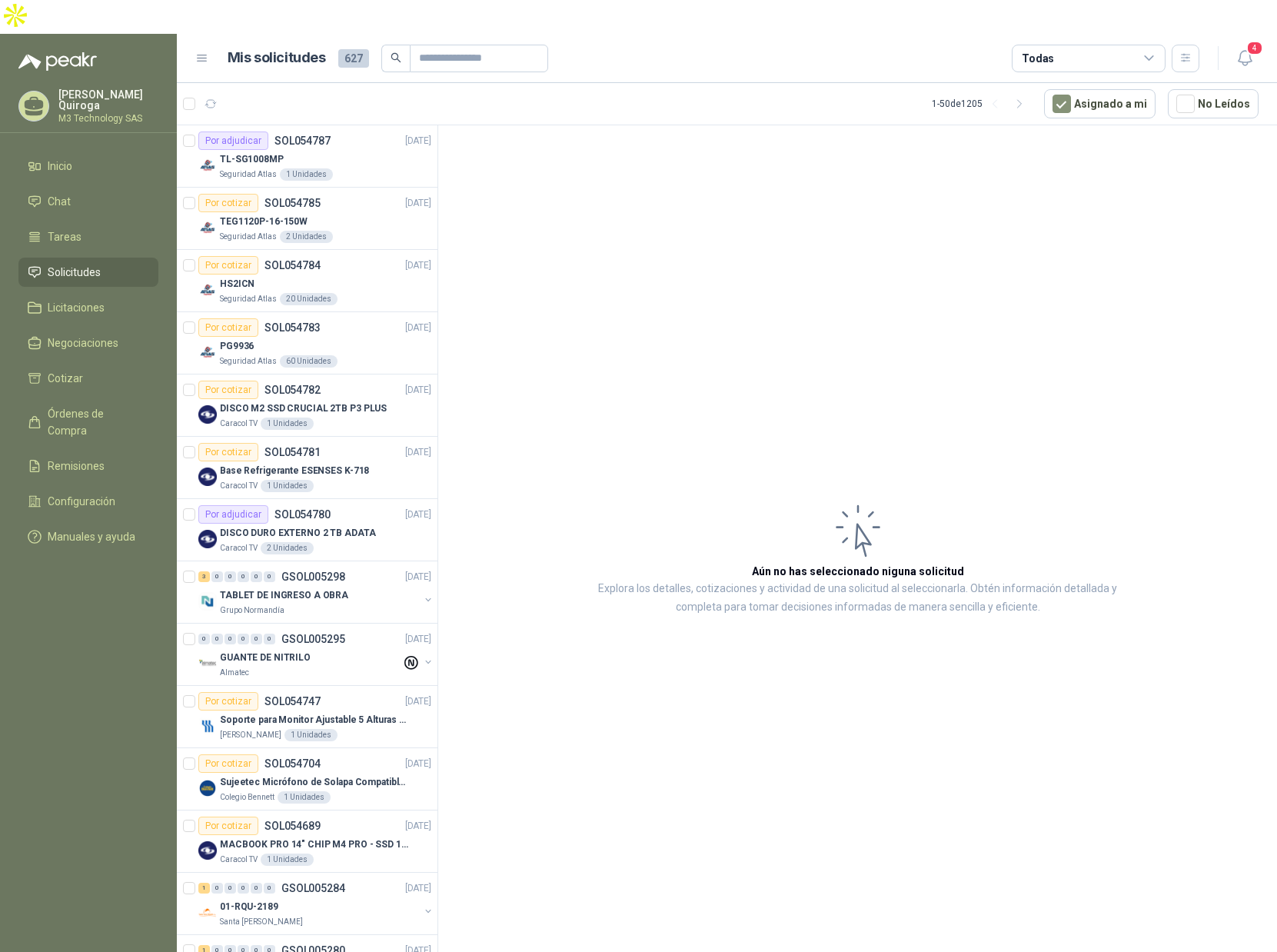
click at [90, 264] on span "Solicitudes" at bounding box center [73, 272] width 53 height 17
